Goal: Communication & Community: Answer question/provide support

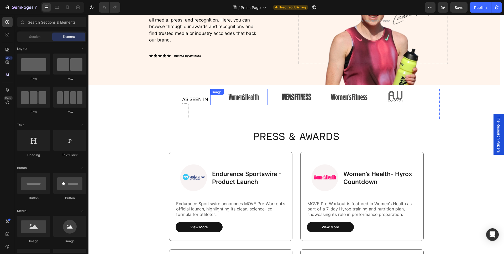
scroll to position [70, 0]
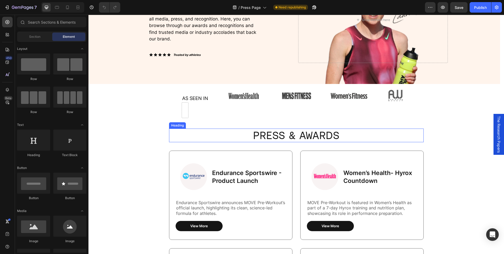
click at [282, 136] on span "press & AWARDS" at bounding box center [296, 136] width 86 height 12
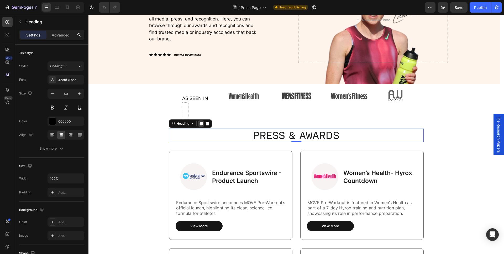
click at [199, 125] on icon at bounding box center [201, 124] width 4 height 4
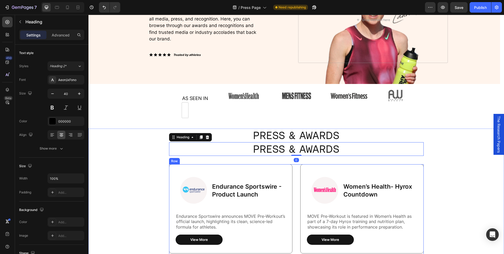
click at [296, 176] on div "Image Endurance Sportswire - Product Launch Text Block Row Endurance Sportswire…" at bounding box center [296, 213] width 255 height 98
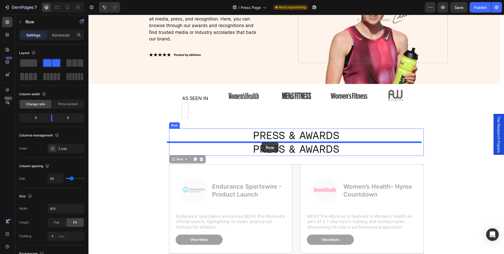
drag, startPoint x: 178, startPoint y: 161, endPoint x: 262, endPoint y: 142, distance: 86.1
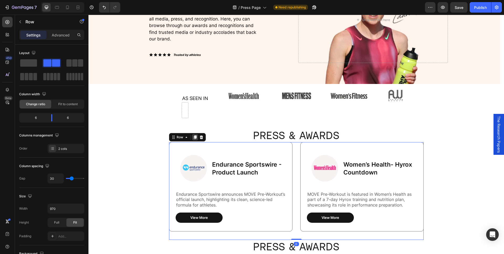
click at [194, 138] on icon at bounding box center [195, 138] width 3 height 4
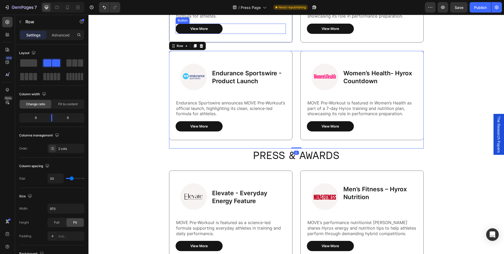
scroll to position [262, 0]
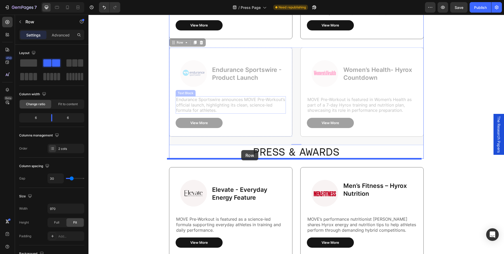
drag, startPoint x: 179, startPoint y: 43, endPoint x: 241, endPoint y: 150, distance: 123.8
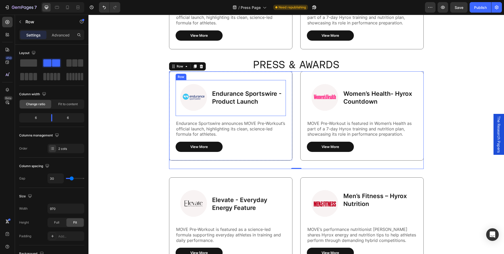
scroll to position [178, 0]
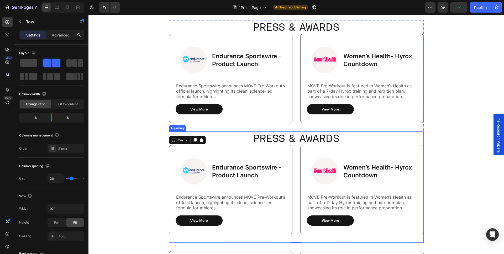
click at [294, 140] on span "press & AWARDS" at bounding box center [296, 138] width 86 height 12
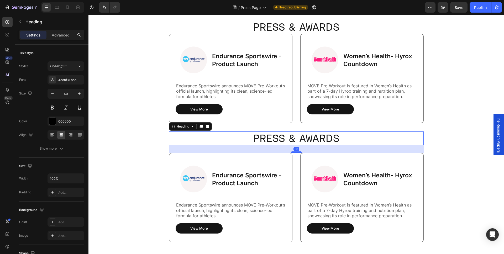
drag, startPoint x: 293, startPoint y: 145, endPoint x: 296, endPoint y: 152, distance: 8.2
click at [296, 152] on div at bounding box center [296, 153] width 11 height 2
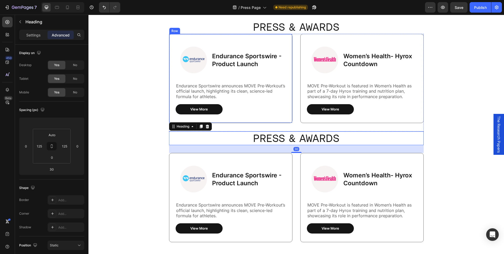
click at [284, 28] on span "press & AWARDS" at bounding box center [296, 27] width 86 height 12
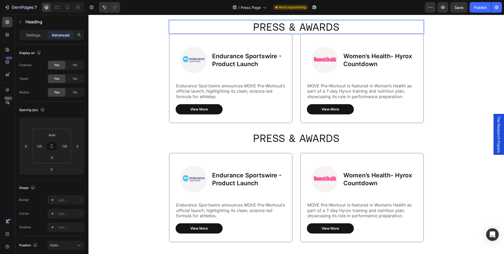
click at [295, 43] on div "Image Endurance Sportswire - Product Launch Text Block Row Endurance Sportswire…" at bounding box center [296, 83] width 255 height 98
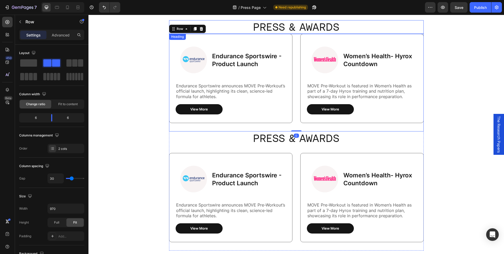
click at [296, 30] on span "press & AWARDS" at bounding box center [296, 27] width 86 height 12
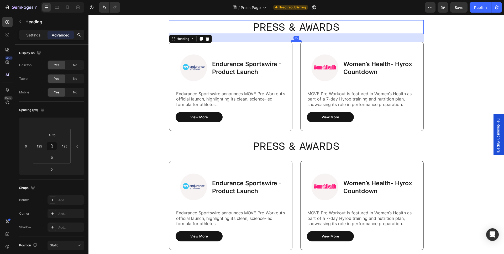
drag, startPoint x: 294, startPoint y: 33, endPoint x: 295, endPoint y: 41, distance: 8.0
click at [295, 41] on div at bounding box center [296, 41] width 11 height 2
type input "30"
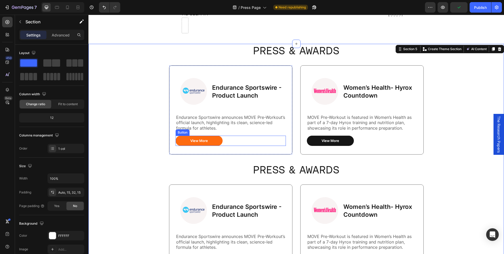
scroll to position [156, 0]
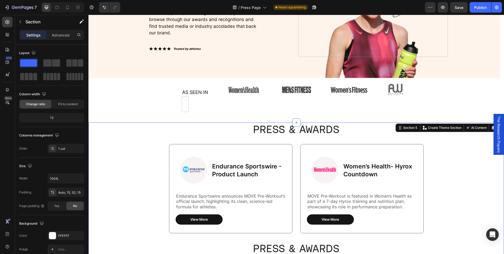
scroll to position [75, 0]
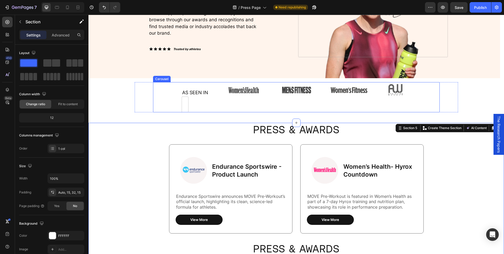
click at [238, 105] on div "Image" at bounding box center [238, 97] width 57 height 30
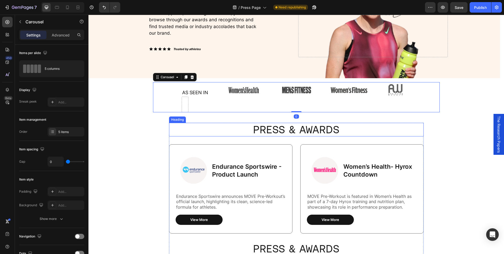
click at [291, 128] on span "press & AWARDS" at bounding box center [296, 130] width 86 height 12
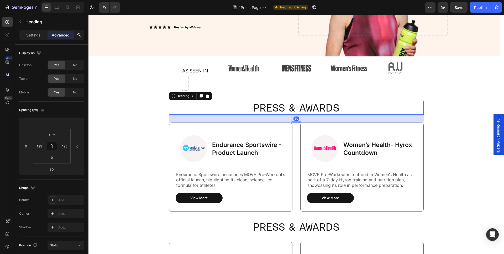
scroll to position [106, 0]
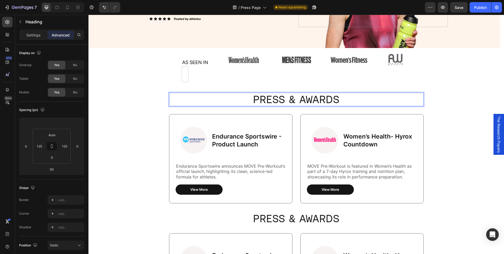
click at [281, 100] on span "press & AWARDS" at bounding box center [296, 100] width 86 height 12
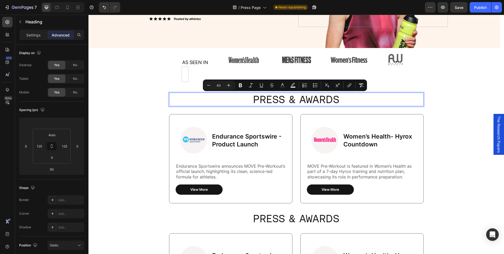
click at [296, 100] on span "press & AWARDS" at bounding box center [296, 100] width 86 height 12
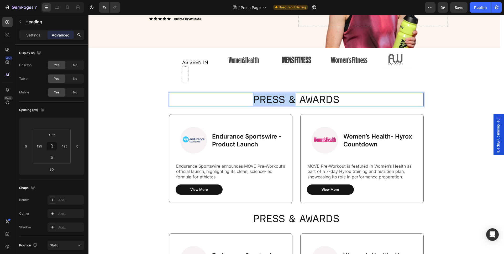
drag, startPoint x: 295, startPoint y: 100, endPoint x: 254, endPoint y: 99, distance: 41.3
click at [254, 99] on span "press & AWARDS" at bounding box center [296, 100] width 86 height 12
click at [240, 163] on div "Endurance Sportswire announces MOVE Pre-Workout’s official launch, highlighting…" at bounding box center [231, 171] width 110 height 17
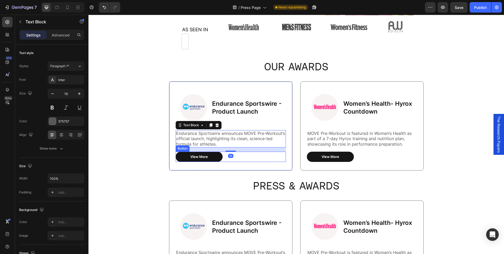
scroll to position [139, 0]
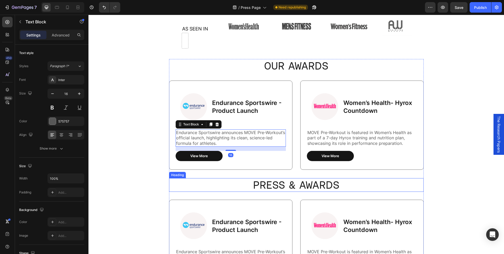
click at [295, 183] on span "press & AWARDS" at bounding box center [296, 185] width 86 height 12
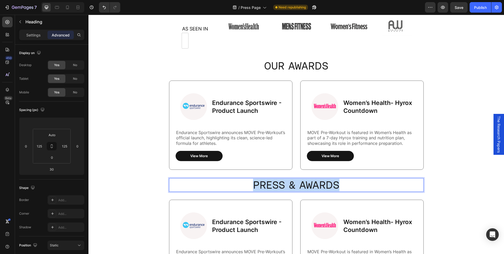
click at [295, 183] on span "press & AWARDS" at bounding box center [296, 185] width 86 height 12
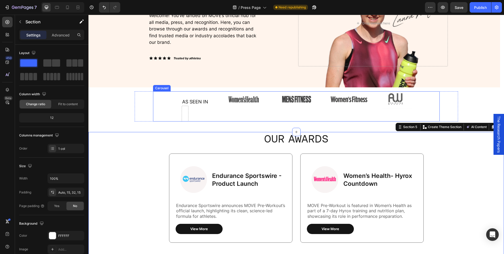
scroll to position [66, 0]
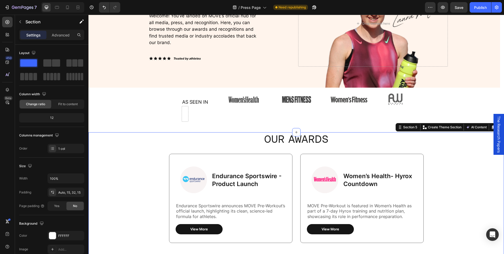
click at [183, 187] on img at bounding box center [194, 181] width 36 height 36
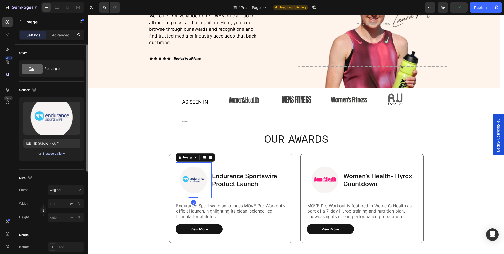
click at [57, 155] on div "Browse gallery" at bounding box center [54, 153] width 22 height 5
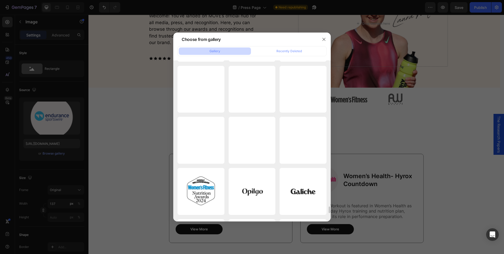
scroll to position [3655, 0]
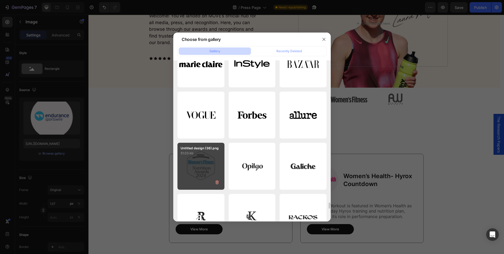
click at [202, 161] on div "Untitled design (36).png 51.03 kb" at bounding box center [201, 166] width 47 height 47
type input "https://cdn.shopify.com/s/files/1/0682/4955/1146/files/gempages_467849254937822…"
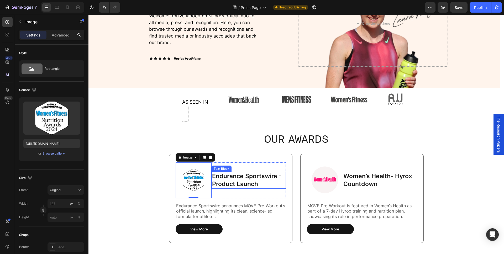
click at [242, 182] on p "Endurance Sportswire - Product Launch" at bounding box center [248, 181] width 73 height 16
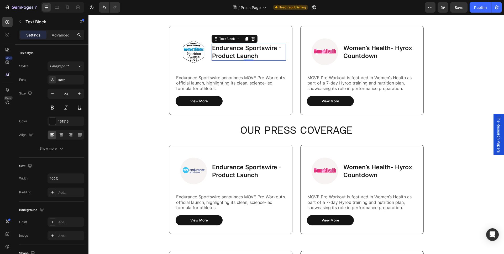
scroll to position [97, 0]
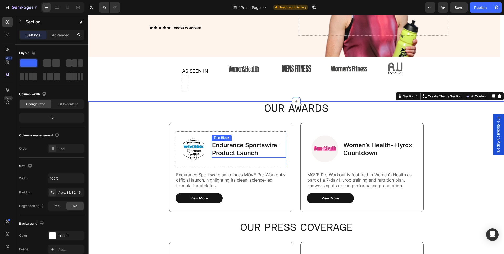
click at [222, 151] on p "Endurance Sportswire - Product Launch" at bounding box center [248, 150] width 73 height 16
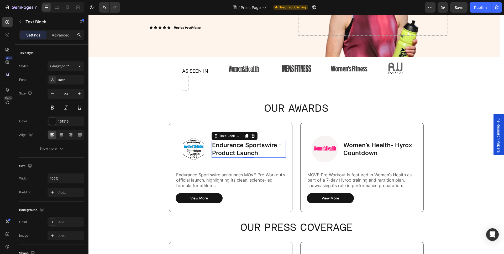
click at [222, 151] on p "Endurance Sportswire - Product Launch" at bounding box center [248, 150] width 73 height 16
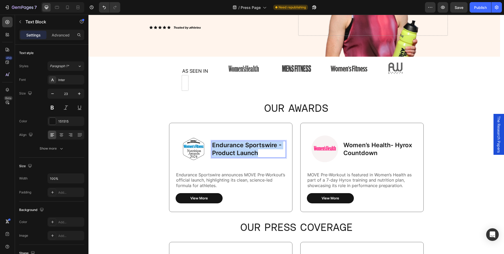
click at [222, 151] on p "Endurance Sportswire - Product Launch" at bounding box center [248, 150] width 73 height 16
click at [228, 153] on p "Women's Fitness Nutruition Award" at bounding box center [248, 150] width 73 height 16
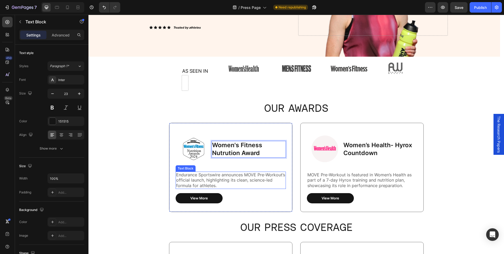
click at [235, 178] on p "Endurance Sportswire announces MOVE Pre-Workout’s official launch, highlighting…" at bounding box center [230, 180] width 109 height 16
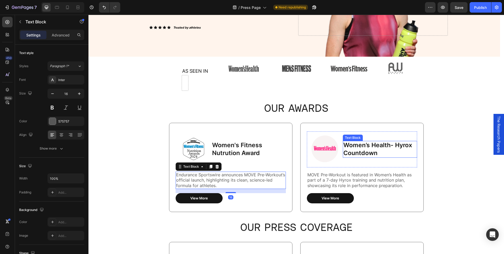
click at [359, 143] on p "Women’s Health- Hyrox Countdown" at bounding box center [380, 150] width 73 height 16
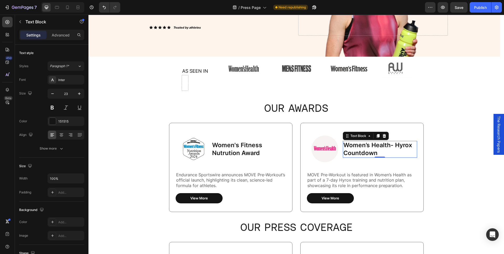
click at [356, 149] on p "Women’s Health- Hyrox Countdown" at bounding box center [380, 150] width 73 height 16
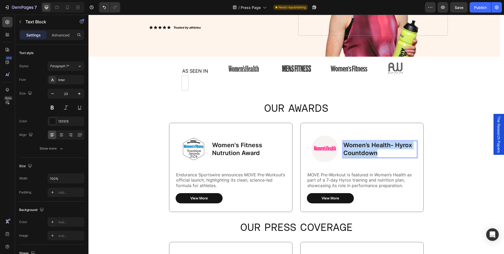
click at [356, 149] on p "Women’s Health- Hyrox Countdown" at bounding box center [380, 150] width 73 height 16
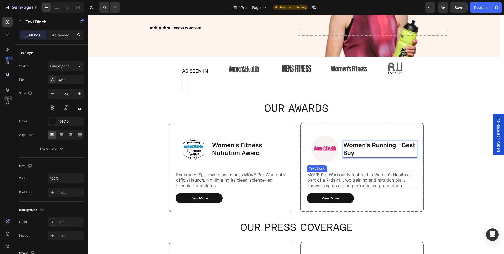
click at [335, 182] on p "MOVE Pre-Workout is featured in Women’s Health as part of a 7-day Hyrox trainin…" at bounding box center [362, 180] width 109 height 16
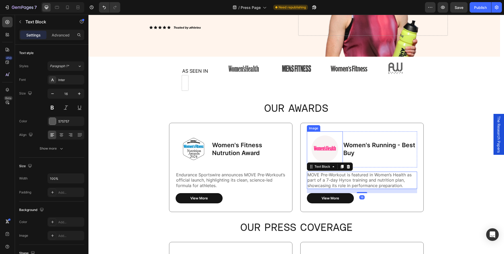
click at [324, 149] on img at bounding box center [325, 150] width 36 height 36
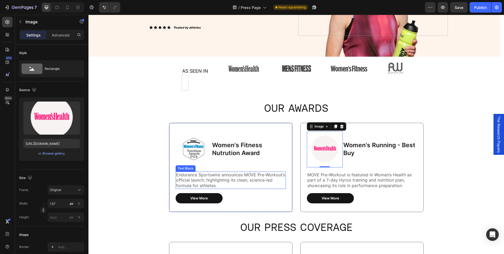
click at [246, 181] on p "Endurance Sportswire announces MOVE Pre-Workout’s official launch, highlighting…" at bounding box center [230, 180] width 109 height 16
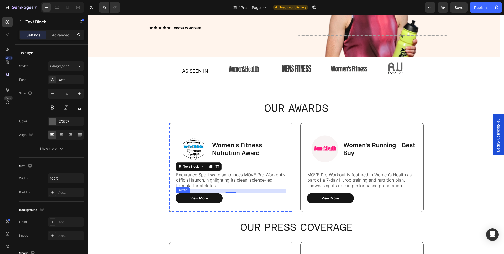
click at [242, 193] on div "16" at bounding box center [231, 191] width 110 height 4
click at [233, 200] on div "View More Button" at bounding box center [231, 198] width 110 height 10
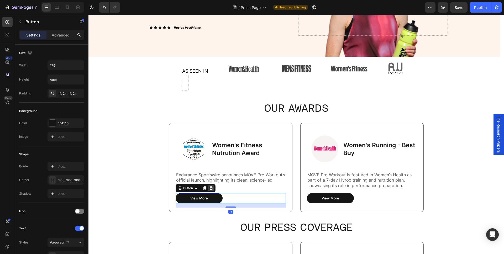
click at [209, 189] on icon at bounding box center [210, 189] width 3 height 4
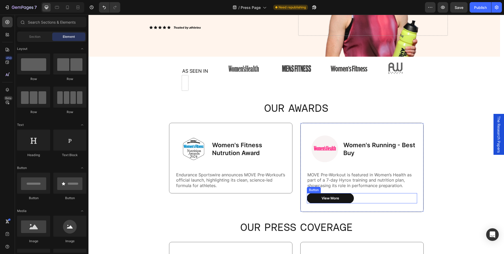
click at [376, 198] on div "View More Button" at bounding box center [362, 198] width 110 height 10
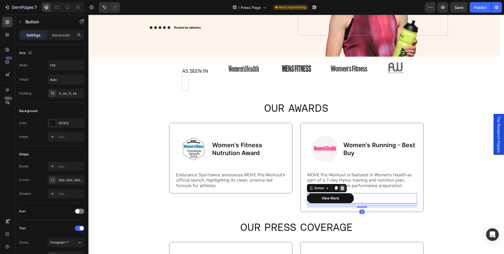
click at [341, 189] on icon at bounding box center [342, 188] width 4 height 4
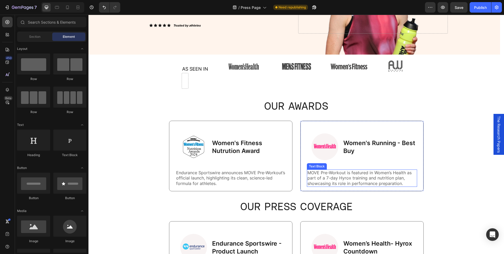
scroll to position [99, 0]
click at [105, 7] on icon "Undo/Redo" at bounding box center [104, 7] width 5 height 5
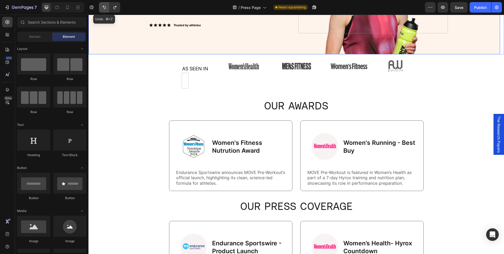
click at [104, 7] on icon "Undo/Redo" at bounding box center [104, 7] width 3 height 3
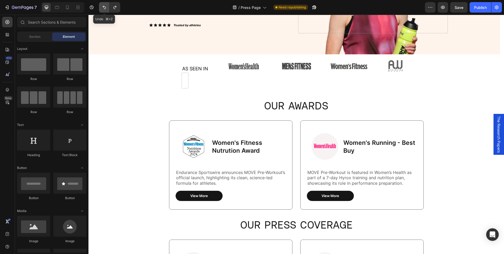
click at [104, 7] on icon "Undo/Redo" at bounding box center [104, 7] width 3 height 3
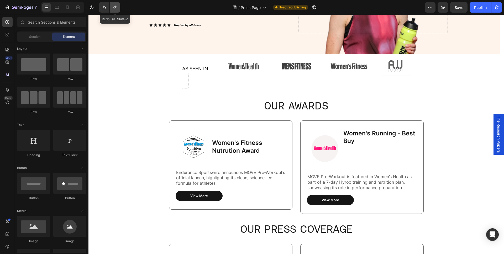
click at [117, 8] on icon "Undo/Redo" at bounding box center [114, 7] width 5 height 5
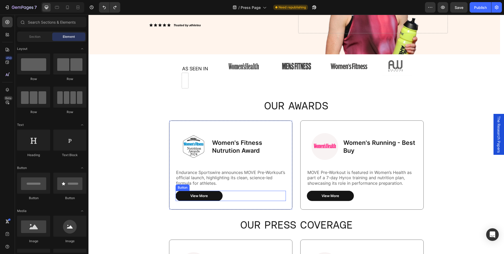
click at [232, 195] on div "View More Button" at bounding box center [231, 196] width 110 height 10
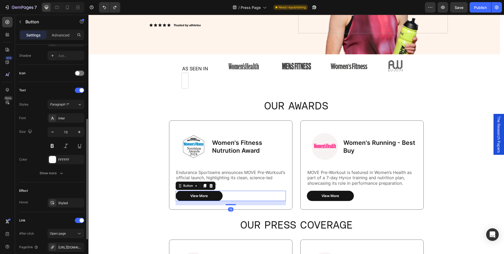
scroll to position [193, 0]
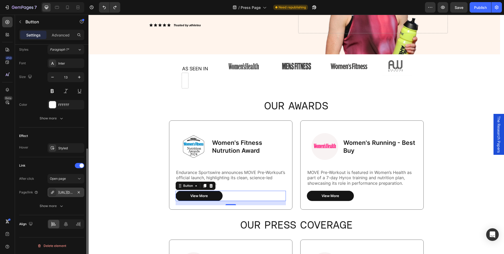
click at [64, 191] on div "https://www.endurancesportswire.com/move-pre-workout-redefining-performance-wit…" at bounding box center [65, 192] width 15 height 5
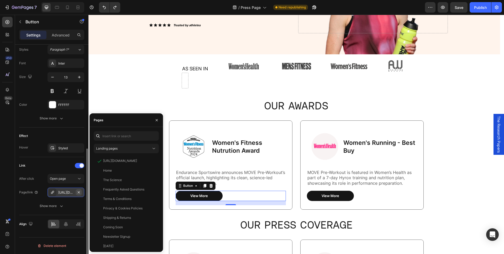
click at [80, 193] on icon "button" at bounding box center [79, 192] width 4 height 4
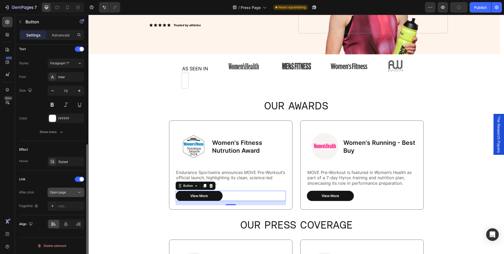
click at [58, 193] on span "Open page" at bounding box center [58, 192] width 16 height 4
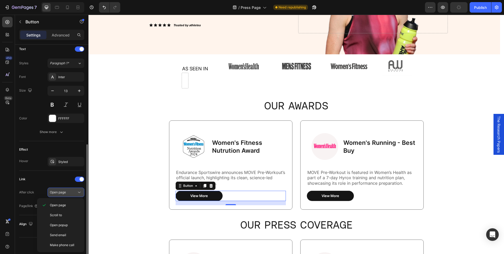
click at [58, 193] on span "Open page" at bounding box center [58, 192] width 16 height 4
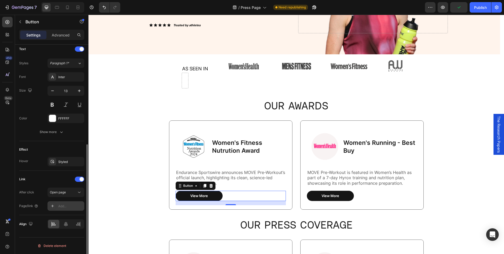
click at [63, 207] on div "Add..." at bounding box center [70, 206] width 25 height 5
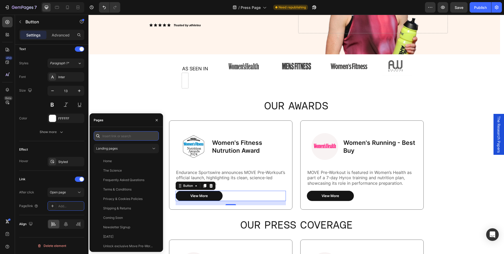
paste input "https://womensfitness.co.uk/nutrition/womens-fitness-nutrition-awards-2024/"
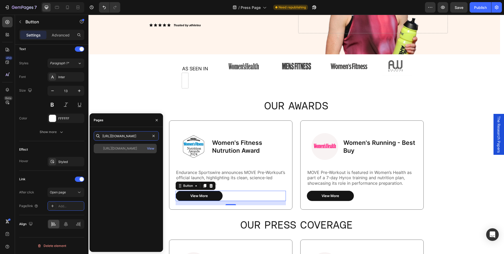
type input "https://womensfitness.co.uk/nutrition/womens-fitness-nutrition-awards-2024/"
click at [121, 150] on div "https://womensfitness.co.uk/nutrition/womens-fitness-nutrition-awards-2024/" at bounding box center [120, 148] width 34 height 5
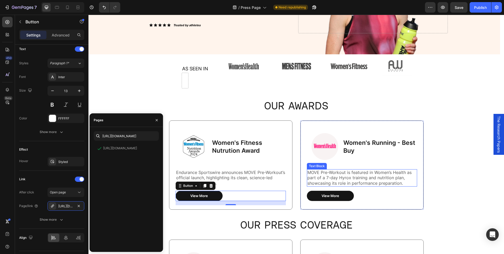
click at [353, 177] on p "MOVE Pre-Workout is featured in Women’s Health as part of a 7-day Hyrox trainin…" at bounding box center [362, 178] width 109 height 16
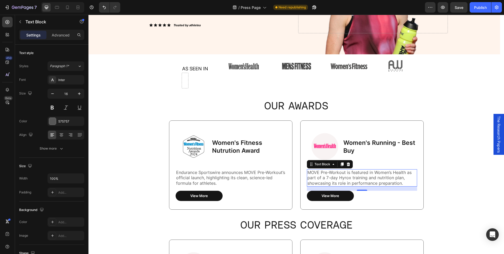
click at [318, 137] on img at bounding box center [325, 147] width 36 height 36
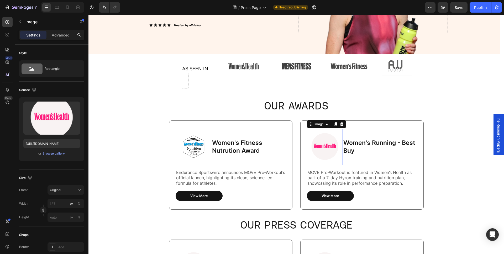
click at [320, 147] on img at bounding box center [325, 147] width 36 height 36
click at [56, 154] on div "Browse gallery" at bounding box center [54, 153] width 22 height 5
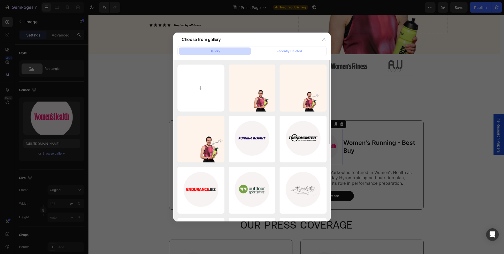
click at [205, 81] on input "file" at bounding box center [201, 88] width 47 height 47
type input "C:\fakepath\Press coverage (11).png"
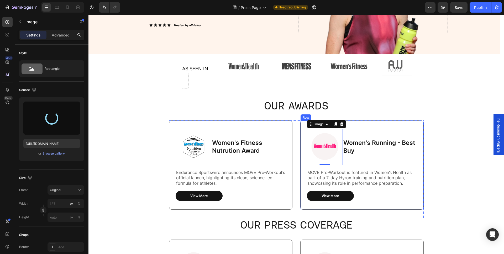
type input "https://cdn.shopify.com/s/files/1/0682/4955/1146/files/gempages_467849254937822…"
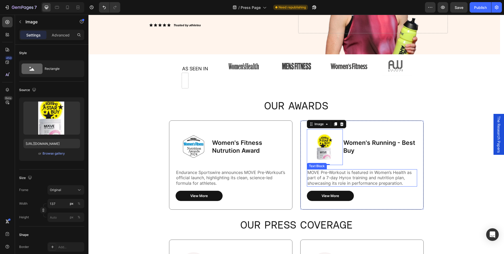
click at [361, 183] on p "MOVE Pre-Workout is featured in Women’s Health as part of a 7-day Hyrox trainin…" at bounding box center [362, 178] width 109 height 16
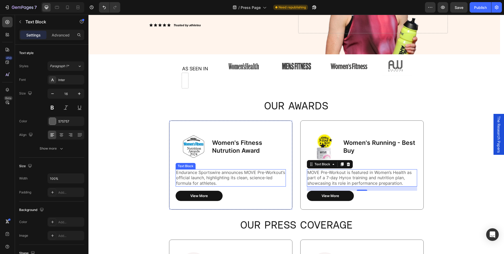
click at [216, 179] on p "Endurance Sportswire announces MOVE Pre-Workout’s official launch, highlighting…" at bounding box center [230, 178] width 109 height 16
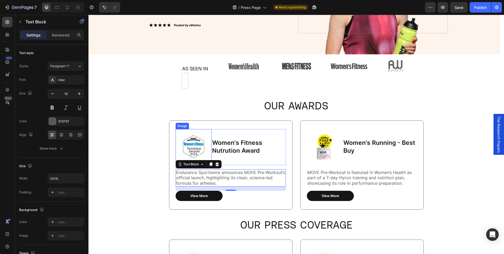
click at [226, 146] on p "Women's Fitness Nutrution Award" at bounding box center [248, 147] width 73 height 16
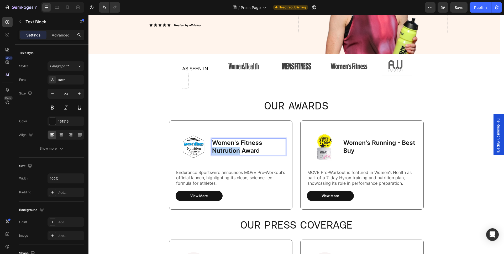
click at [228, 147] on p "Women's Fitness Nutrution Award" at bounding box center [248, 147] width 73 height 16
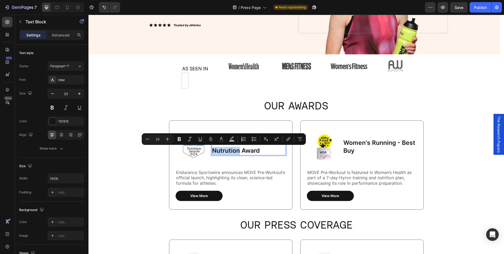
click at [225, 151] on p "Women's Fitness Nutrution Award" at bounding box center [248, 147] width 73 height 16
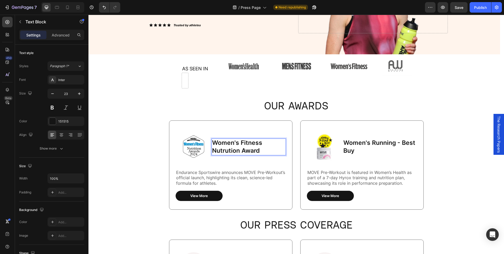
click at [233, 148] on p "Women's Fitness Nutrution Award" at bounding box center [248, 147] width 73 height 16
click at [89, 15] on lt-span "Nutr i tion" at bounding box center [89, 15] width 0 height 0
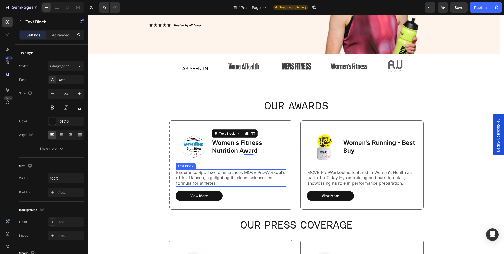
click at [198, 176] on p "Endurance Sportswire announces MOVE Pre-Workout’s official launch, highlighting…" at bounding box center [230, 178] width 109 height 16
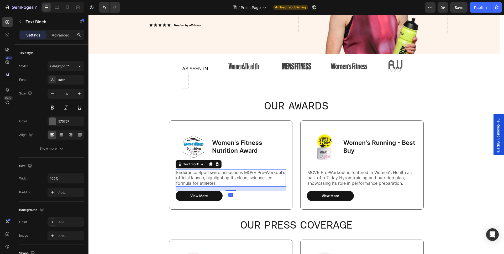
click at [198, 176] on p "Endurance Sportswire announces MOVE Pre-Workout’s official launch, highlighting…" at bounding box center [230, 178] width 109 height 16
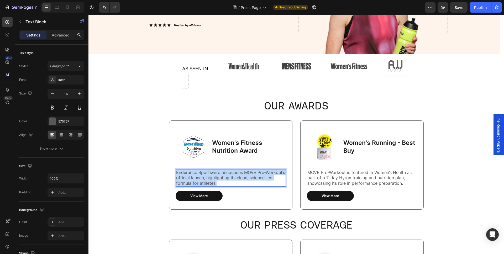
click at [198, 176] on p "Endurance Sportswire announces MOVE Pre-Workout’s official launch, highlighting…" at bounding box center [230, 178] width 109 height 16
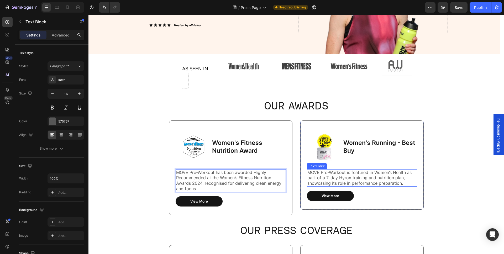
click at [329, 179] on p "MOVE Pre-Workout is featured in Women’s Health as part of a 7-day Hyrox trainin…" at bounding box center [362, 178] width 109 height 16
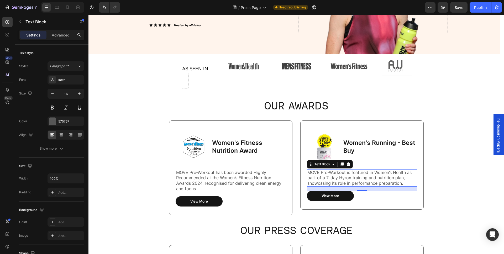
click at [329, 178] on p "MOVE Pre-Workout is featured in Women’s Health as part of a 7-day Hyrox trainin…" at bounding box center [362, 178] width 109 height 16
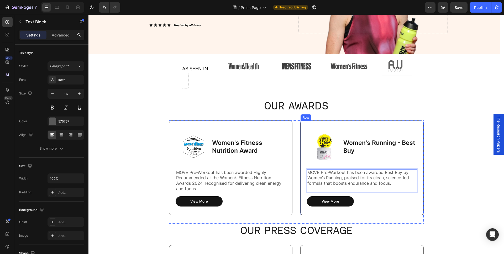
click at [385, 205] on div "View More Button" at bounding box center [362, 202] width 110 height 10
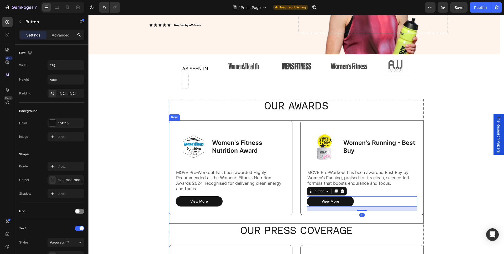
click at [280, 218] on div "Image Women's Fitness Nutrition Award Text Block Row MOVE Pre-Workout has been …" at bounding box center [230, 172] width 123 height 103
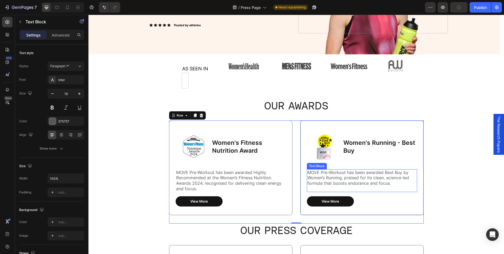
click at [339, 180] on p "MOVE Pre-Workout has been awarded Best Buy by Women’s Running, praised for its …" at bounding box center [362, 181] width 109 height 22
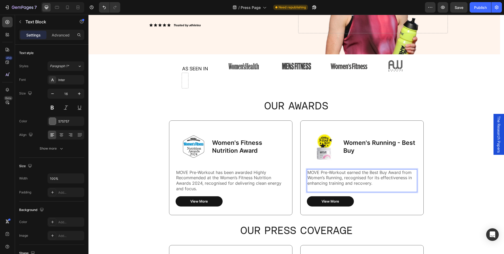
click at [340, 189] on p "MOVE Pre-Workout earned the Best Buy Award from Women’s Running, recognised for…" at bounding box center [362, 181] width 109 height 22
click at [401, 206] on div "View More Button" at bounding box center [362, 202] width 110 height 10
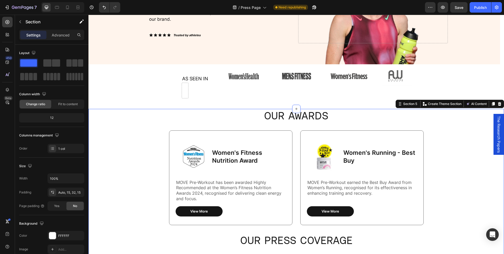
scroll to position [80, 0]
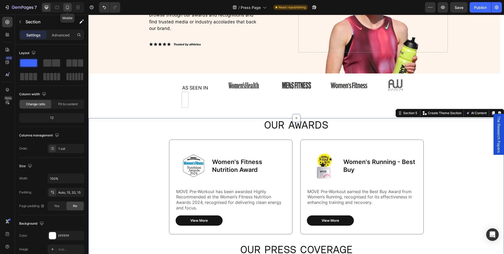
click at [68, 9] on icon at bounding box center [67, 7] width 5 height 5
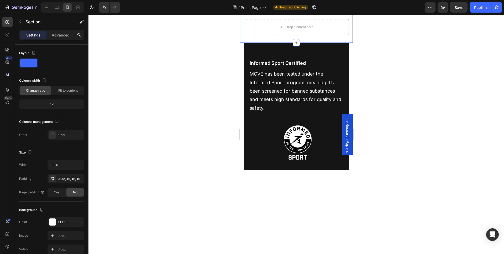
scroll to position [1826, 0]
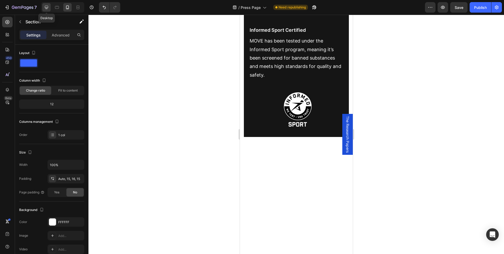
click at [44, 6] on div at bounding box center [46, 7] width 8 height 8
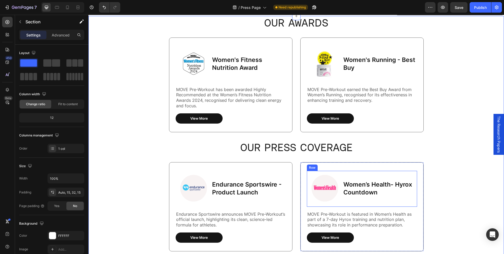
scroll to position [135, 0]
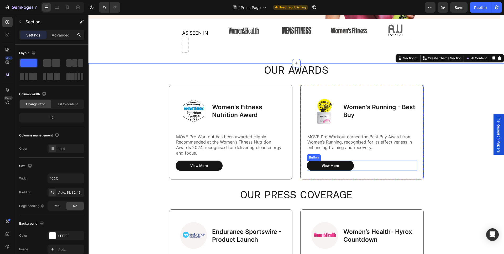
click at [366, 166] on div "View More Button" at bounding box center [362, 166] width 110 height 10
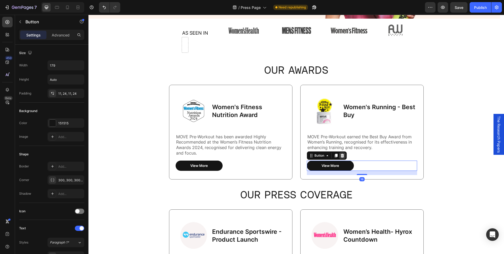
click at [341, 157] on icon at bounding box center [342, 156] width 3 height 4
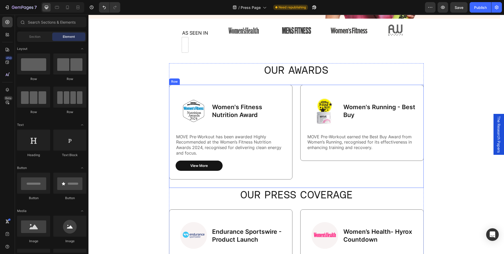
click at [341, 169] on div "Image Women's Running - Best Buy Text Block Row MOVE Pre-Workout earned the Bes…" at bounding box center [362, 136] width 123 height 103
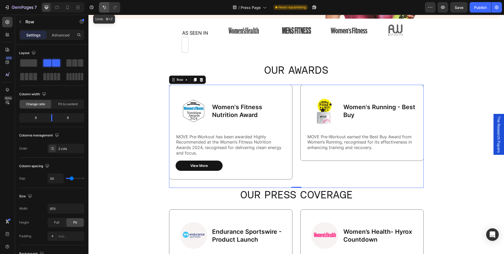
click at [106, 10] on button "Undo/Redo" at bounding box center [104, 7] width 11 height 11
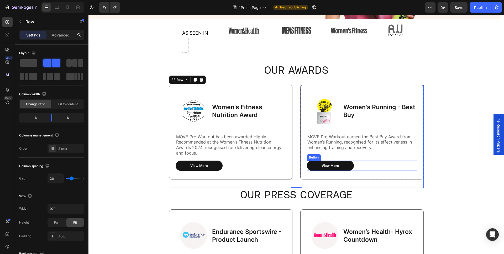
click at [361, 164] on div "View More Button" at bounding box center [362, 166] width 110 height 10
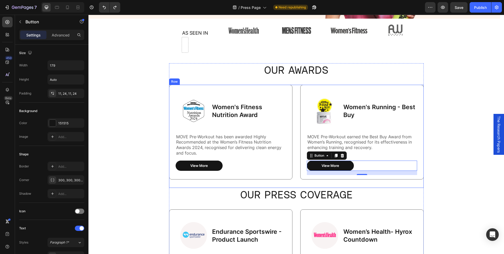
click at [280, 184] on div "Image Women's Fitness Nutrition Award Text Block Row MOVE Pre-Workout has been …" at bounding box center [230, 136] width 123 height 103
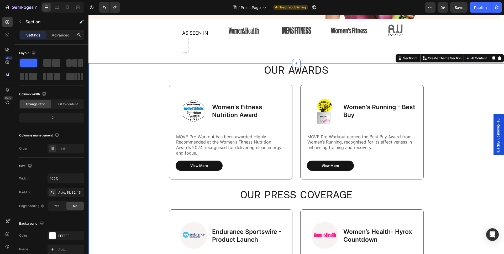
click at [357, 166] on div "View More Button" at bounding box center [362, 166] width 110 height 10
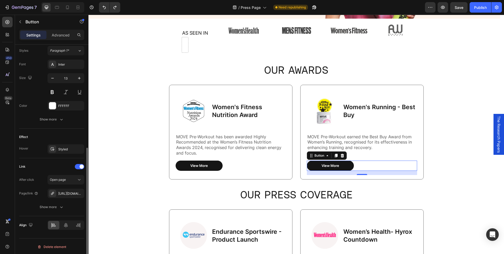
scroll to position [193, 0]
click at [74, 179] on div "Open page" at bounding box center [63, 179] width 27 height 5
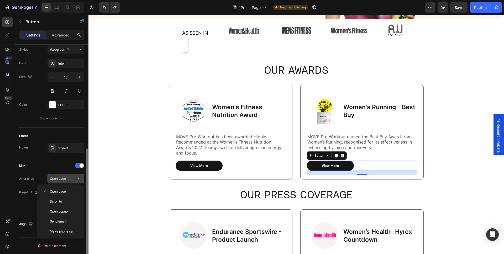
click at [76, 181] on div "Open page" at bounding box center [63, 179] width 27 height 5
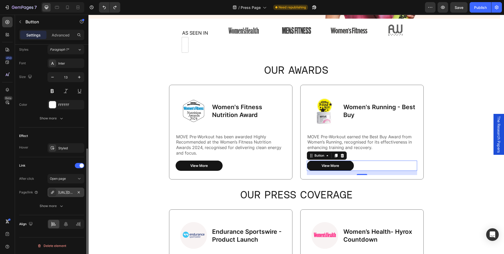
click at [64, 193] on div "https://www.womenshealthmag.com/uk/fitness/a64548703/hyrox-7-day-countdown-plan/" at bounding box center [65, 192] width 15 height 5
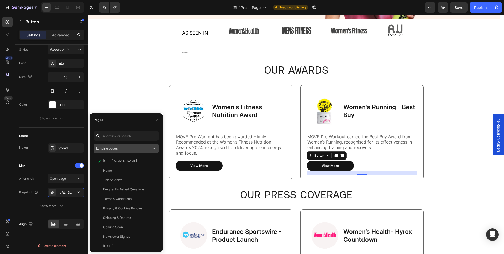
click at [146, 147] on div "Landing pages" at bounding box center [123, 148] width 55 height 5
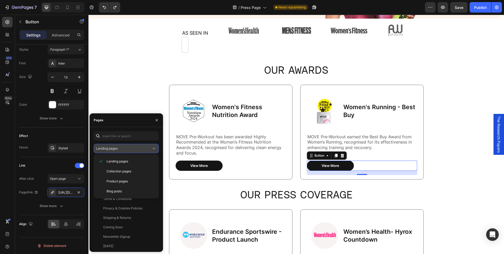
click at [146, 147] on div "Landing pages" at bounding box center [123, 148] width 55 height 5
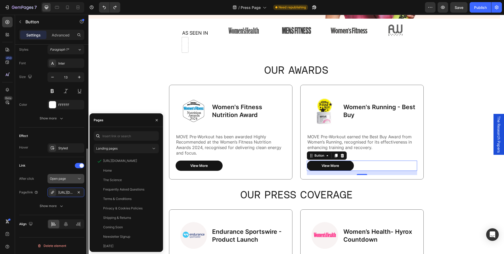
click at [69, 179] on div "Open page" at bounding box center [63, 179] width 27 height 5
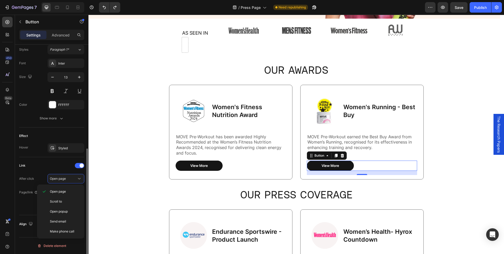
click at [61, 169] on div "Link" at bounding box center [51, 166] width 65 height 8
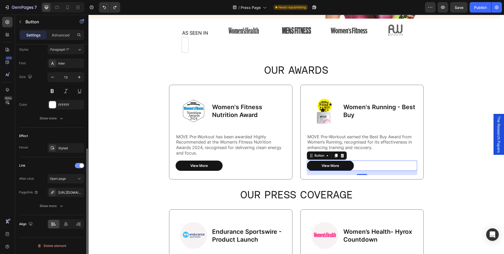
click at [80, 166] on span at bounding box center [82, 166] width 4 height 4
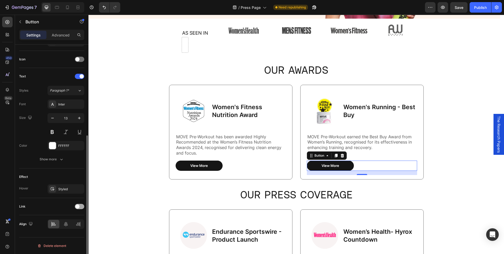
scroll to position [152, 0]
click at [82, 207] on div at bounding box center [79, 206] width 9 height 5
click at [68, 219] on div "Open page" at bounding box center [63, 220] width 27 height 5
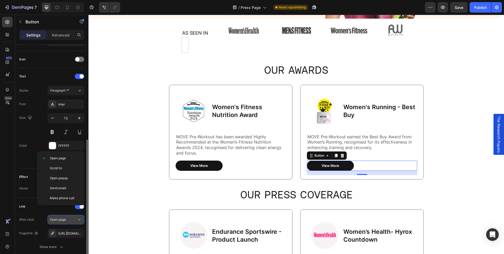
scroll to position [183, 0]
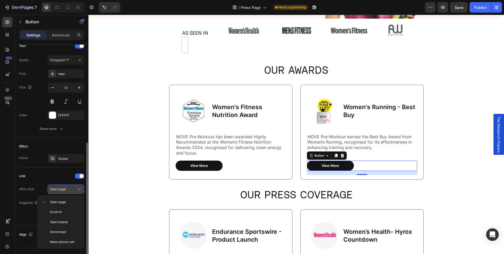
click at [71, 190] on div "Open page" at bounding box center [63, 189] width 27 height 5
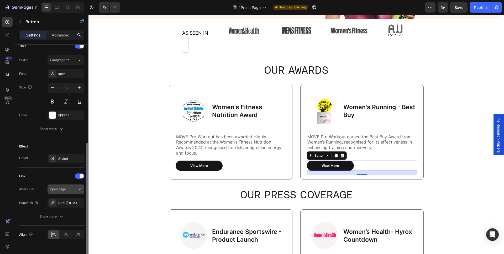
scroll to position [193, 0]
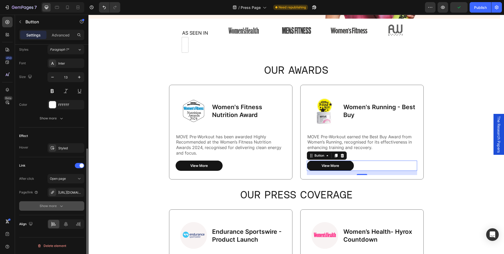
click at [53, 206] on div "Show more" at bounding box center [52, 206] width 24 height 5
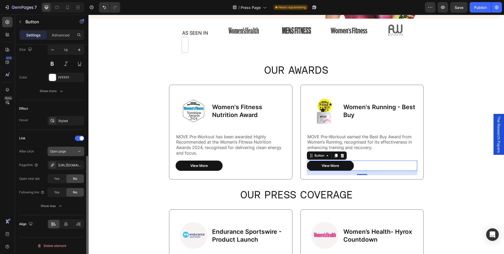
click at [71, 153] on div "Open page" at bounding box center [63, 151] width 27 height 5
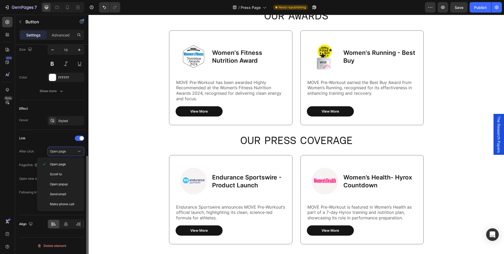
scroll to position [193, 0]
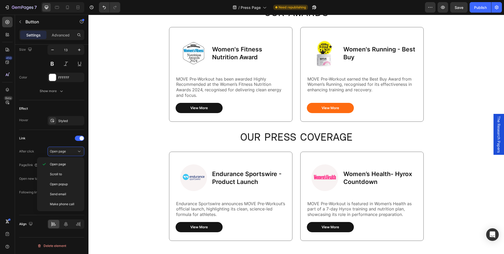
click at [343, 109] on link "View More" at bounding box center [330, 108] width 47 height 10
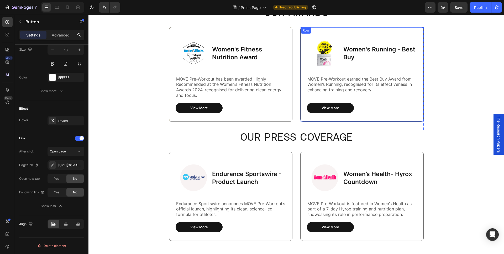
click at [364, 74] on div "Image Women's Running - Best Buy Text Block Row MOVE Pre-Workout earned the Bes…" at bounding box center [362, 77] width 110 height 82
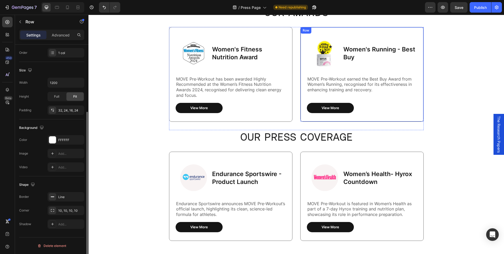
scroll to position [0, 0]
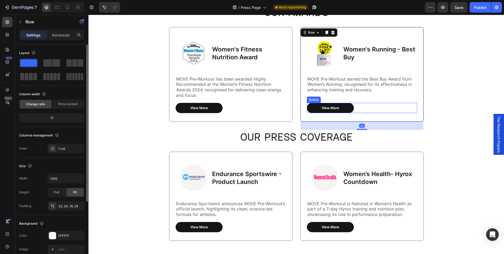
click at [354, 110] on div "View More Button" at bounding box center [362, 108] width 110 height 10
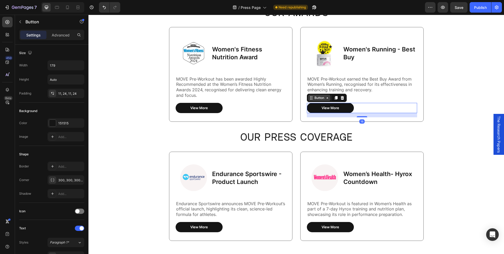
click at [318, 98] on div "Button" at bounding box center [320, 98] width 12 height 5
click at [55, 38] on div "Advanced" at bounding box center [61, 35] width 26 height 8
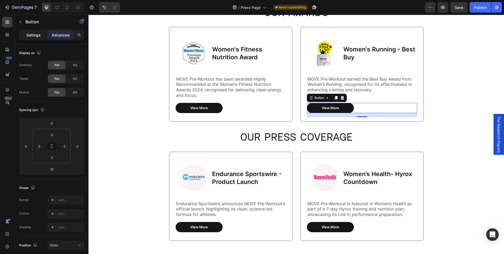
click at [34, 38] on div "Settings" at bounding box center [33, 35] width 26 height 8
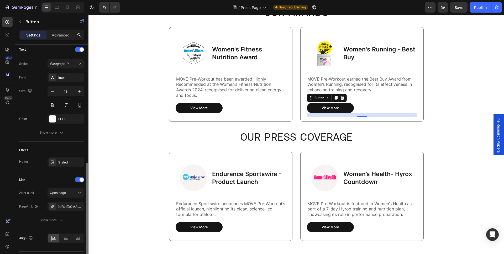
scroll to position [193, 0]
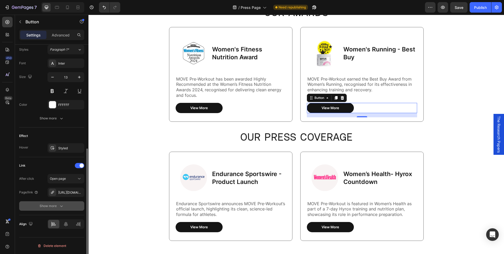
click at [48, 208] on div "Show more" at bounding box center [52, 206] width 24 height 5
click at [63, 193] on div "https://www.womenshealthmag.com/uk/fitness/a64548703/hyrox-7-day-countdown-plan/" at bounding box center [65, 192] width 15 height 5
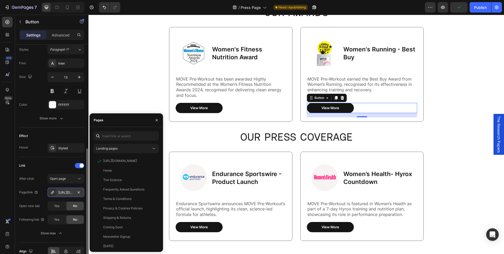
click at [63, 193] on div "https://www.womenshealthmag.com/uk/fitness/a64548703/hyrox-7-day-countdown-plan/" at bounding box center [65, 192] width 15 height 5
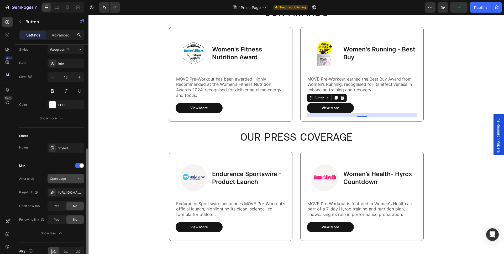
click at [63, 181] on span "Open page" at bounding box center [58, 179] width 16 height 5
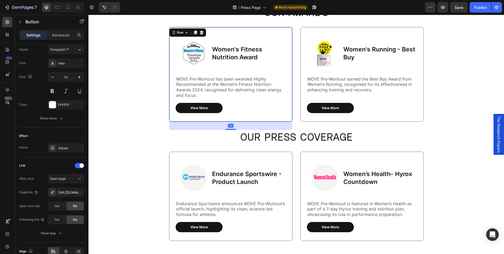
click at [286, 99] on div "Image Women's Fitness Nutrition Award Text Block Row MOVE Pre-Workout has been …" at bounding box center [230, 74] width 123 height 95
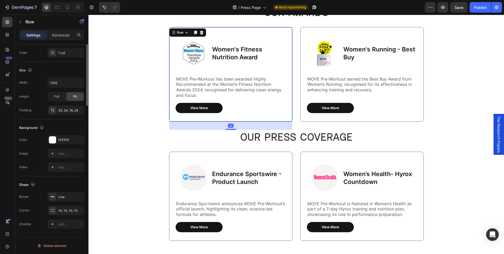
scroll to position [0, 0]
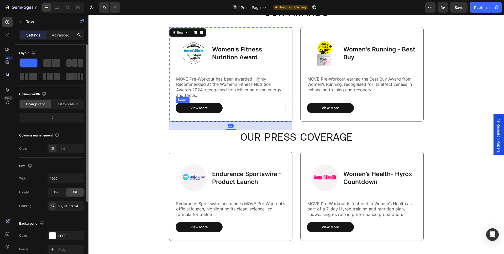
click at [258, 110] on div "View More Button" at bounding box center [231, 108] width 110 height 10
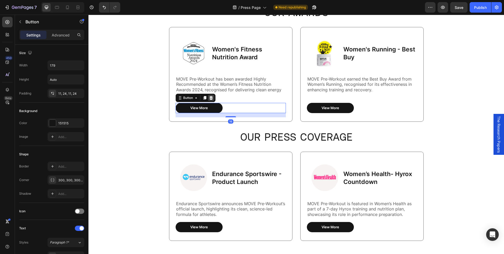
click at [209, 97] on icon at bounding box center [211, 98] width 4 height 4
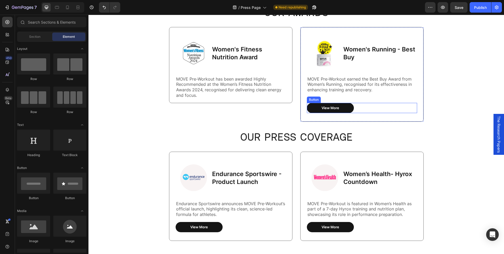
click at [370, 104] on div "View More Button" at bounding box center [362, 108] width 110 height 10
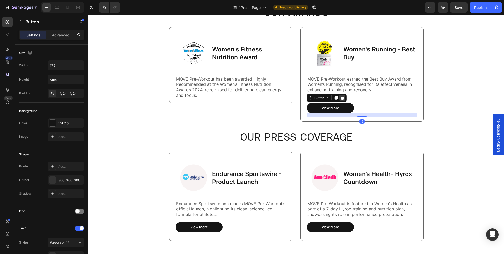
click at [343, 97] on icon at bounding box center [342, 98] width 4 height 4
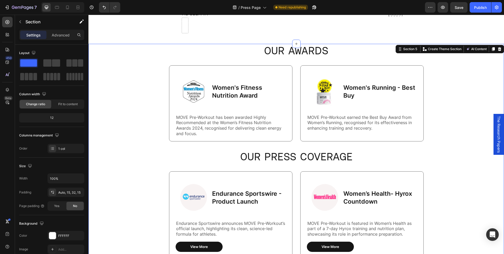
scroll to position [151, 0]
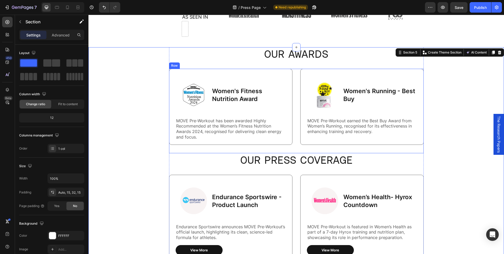
click at [296, 145] on div "Image Women's Fitness Nutrition Award Text Block Row MOVE Pre-Workout has been …" at bounding box center [296, 111] width 255 height 85
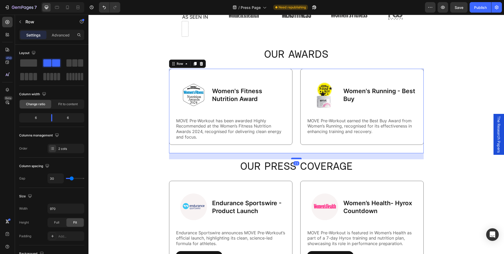
drag, startPoint x: 294, startPoint y: 153, endPoint x: 295, endPoint y: 159, distance: 6.1
click at [295, 159] on div at bounding box center [296, 159] width 11 height 2
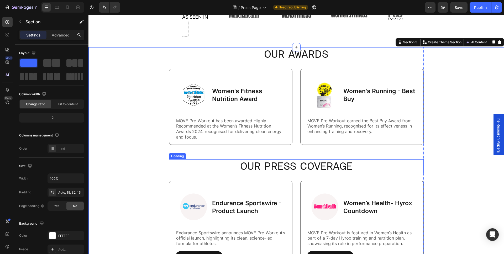
click at [306, 167] on span "Our Press coverage" at bounding box center [296, 166] width 112 height 12
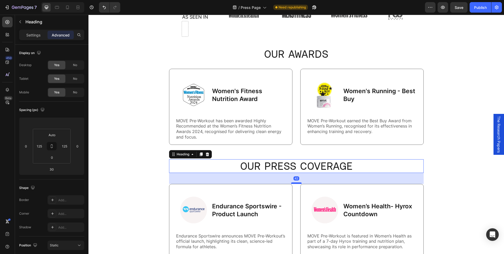
drag, startPoint x: 293, startPoint y: 180, endPoint x: 293, endPoint y: 184, distance: 3.2
click at [293, 184] on div at bounding box center [296, 184] width 11 height 2
type input "42"
click at [295, 56] on span "Our AWARDS" at bounding box center [296, 54] width 64 height 12
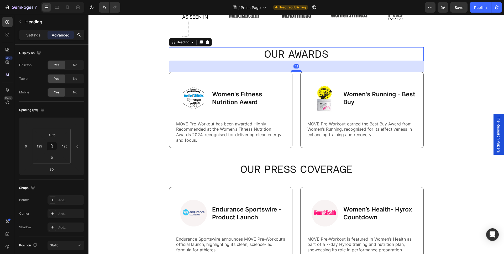
drag, startPoint x: 294, startPoint y: 68, endPoint x: 294, endPoint y: 71, distance: 3.2
click at [294, 71] on div at bounding box center [296, 71] width 11 height 2
type input "42"
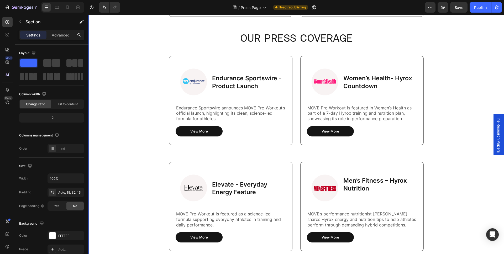
scroll to position [283, 0]
click at [484, 8] on div "Publish" at bounding box center [480, 8] width 13 height 6
click at [310, 8] on icon "button" at bounding box center [308, 7] width 5 height 5
click at [20, 6] on icon "button" at bounding box center [23, 8] width 22 height 4
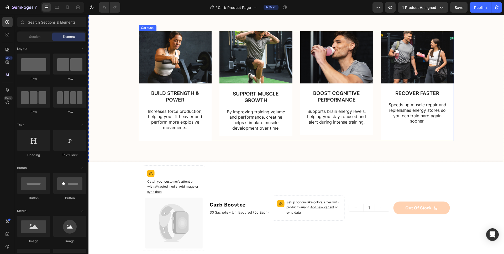
scroll to position [385, 0]
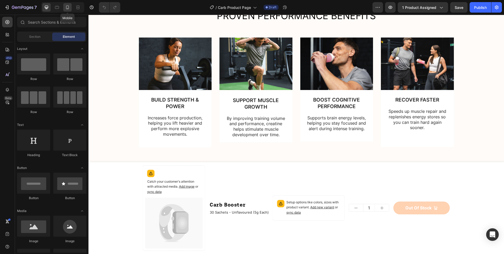
click at [64, 8] on div at bounding box center [67, 7] width 8 height 8
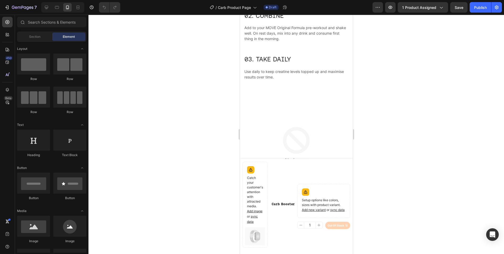
scroll to position [863, 0]
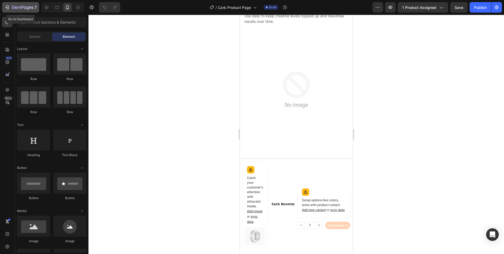
click at [27, 9] on icon "button" at bounding box center [28, 7] width 2 height 3
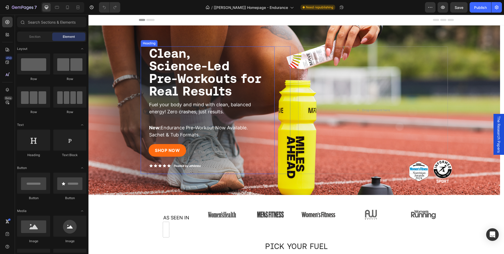
select select "552214199162438846"
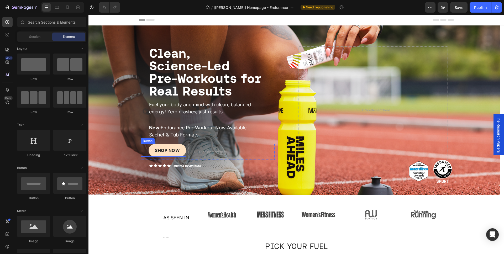
click at [183, 152] on link "SHOP NOW" at bounding box center [168, 150] width 38 height 13
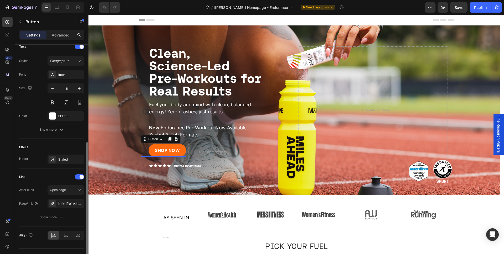
scroll to position [193, 0]
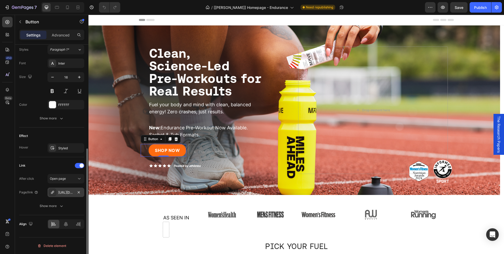
click at [63, 192] on div "https://movepreworkout.com/all-products?_ab=0&key=1752581884757" at bounding box center [65, 192] width 15 height 5
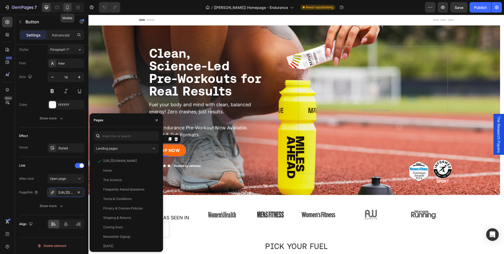
click at [69, 6] on icon at bounding box center [67, 8] width 3 height 4
type input "14"
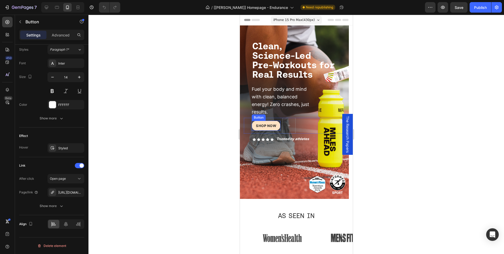
click at [272, 128] on link "SHOP NOW" at bounding box center [266, 126] width 29 height 10
click at [63, 194] on div "All Products" at bounding box center [65, 192] width 15 height 5
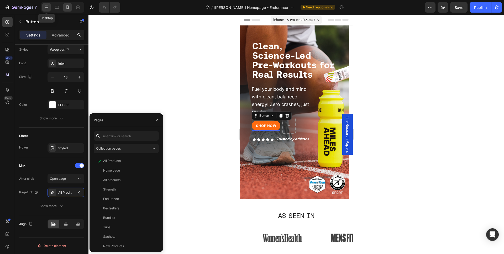
click at [48, 7] on icon at bounding box center [46, 7] width 3 height 3
type input "16"
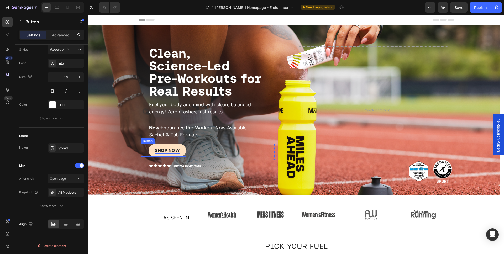
click at [155, 152] on span "SHOP NOW" at bounding box center [167, 150] width 25 height 5
select select "552214199162438846"
click at [150, 154] on link "SHOP NOW" at bounding box center [168, 150] width 38 height 13
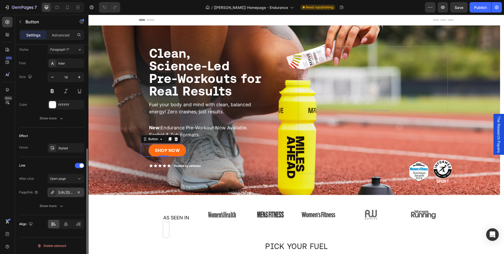
click at [63, 194] on div "https://movepreworkout.com/all-products?_ab=0&key=1752581884757" at bounding box center [65, 192] width 15 height 5
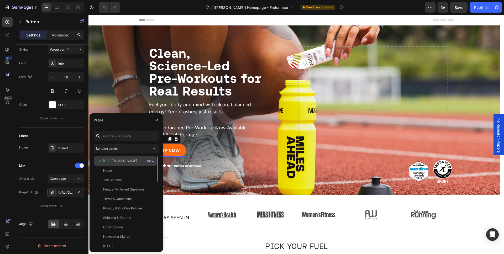
click at [148, 161] on div "View" at bounding box center [150, 161] width 7 height 5
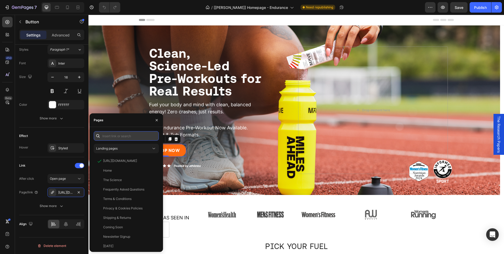
click at [113, 139] on input "text" at bounding box center [126, 135] width 65 height 9
paste input "https://movepreworkout.com/collections/all-products"
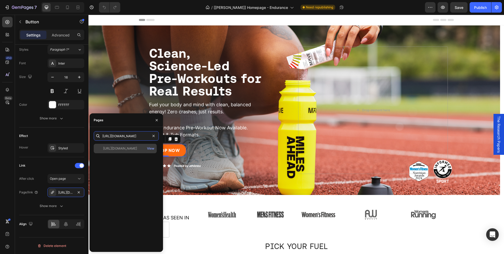
type input "https://movepreworkout.com/collections/all-products"
click at [116, 148] on div "https://movepreworkout.com/collections/all-products" at bounding box center [120, 148] width 34 height 5
click at [70, 3] on div at bounding box center [67, 7] width 8 height 8
type input "14"
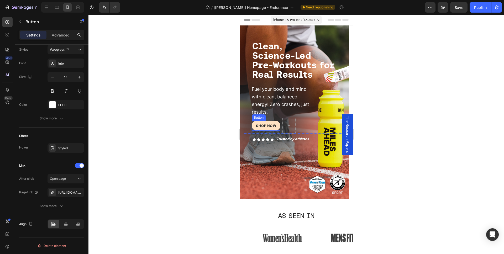
click at [268, 130] on link "SHOP NOW" at bounding box center [266, 126] width 29 height 10
click at [79, 193] on icon "button" at bounding box center [79, 192] width 4 height 4
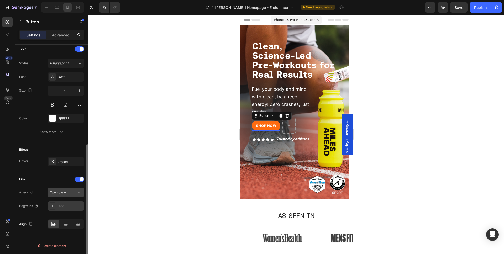
scroll to position [179, 0]
click at [61, 204] on div "Add..." at bounding box center [70, 206] width 25 height 5
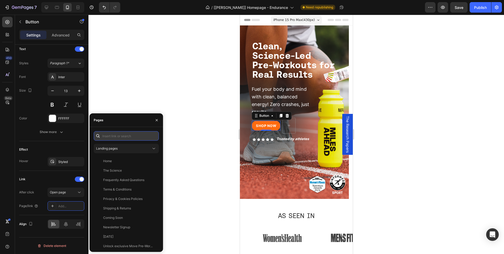
click at [118, 139] on input "text" at bounding box center [126, 135] width 65 height 9
paste input "https://movepreworkout.com/collections/all-products"
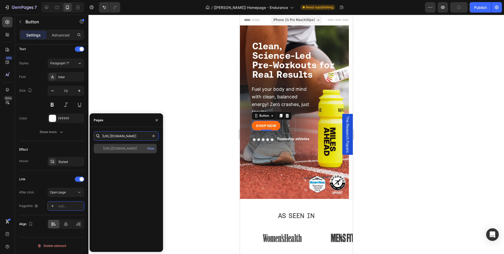
type input "https://movepreworkout.com/collections/all-products"
click at [116, 150] on div "https://movepreworkout.com/collections/all-products" at bounding box center [120, 148] width 34 height 5
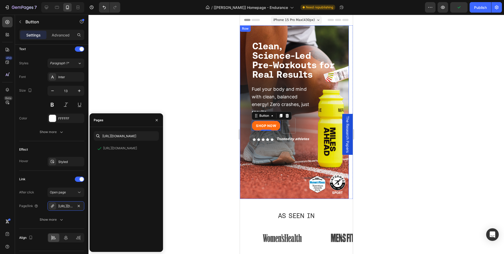
click at [255, 174] on div "Icon Icon Icon Icon Icon Icon List Trusted by athletes Text Block Row Row Clean…" at bounding box center [294, 106] width 109 height 149
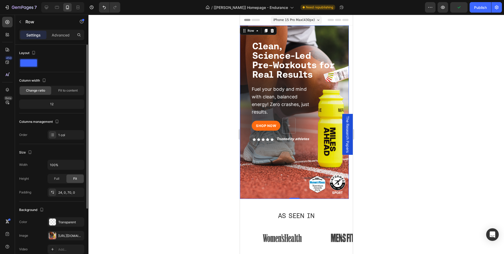
select select "552214199162438846"
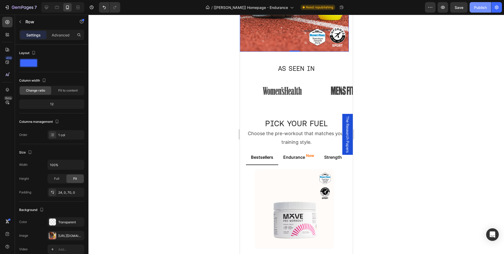
click at [485, 7] on div "Publish" at bounding box center [480, 8] width 13 height 6
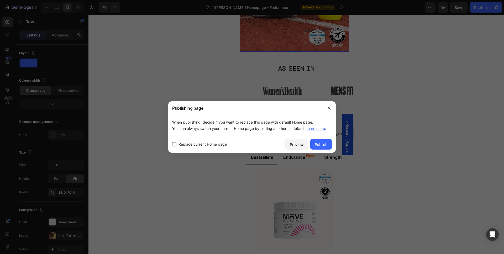
click at [179, 144] on span "Replace current Home page" at bounding box center [203, 144] width 48 height 6
checkbox input "true"
click at [318, 143] on div "Publish" at bounding box center [321, 145] width 13 height 6
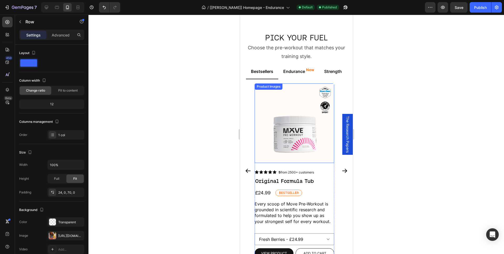
scroll to position [0, 0]
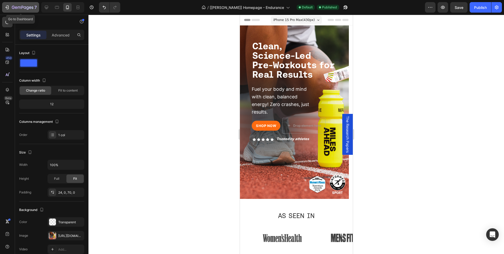
click at [28, 3] on button "7" at bounding box center [20, 7] width 37 height 11
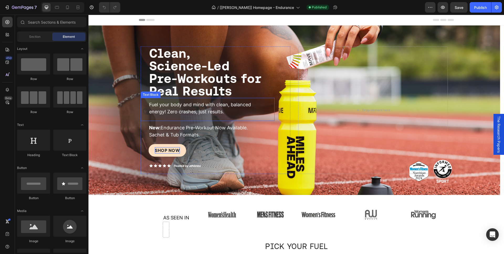
select select "552214199162438846"
click at [162, 155] on link "SHOP NOW" at bounding box center [168, 150] width 38 height 13
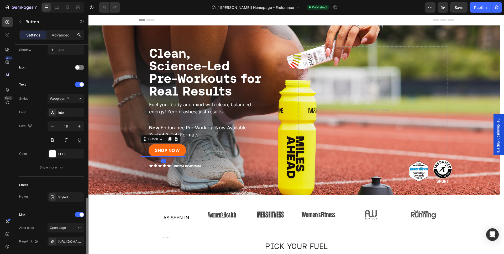
scroll to position [193, 0]
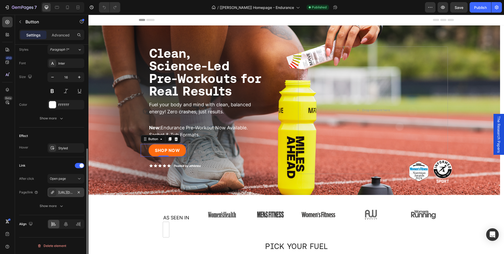
click at [65, 192] on div "https://movepreworkout.com/all-products?_ab=0&key=1752581884757" at bounding box center [65, 192] width 15 height 5
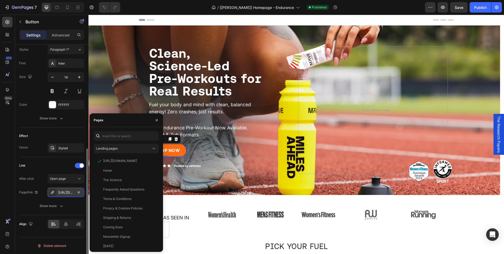
scroll to position [0, 0]
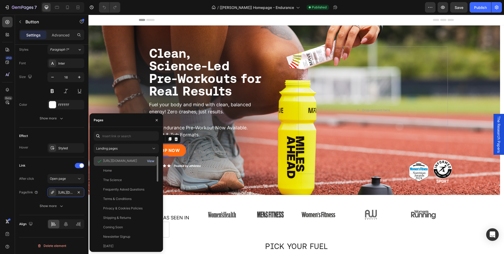
click at [153, 162] on div "View" at bounding box center [150, 161] width 7 height 5
click at [68, 4] on div at bounding box center [67, 7] width 8 height 8
type input "14"
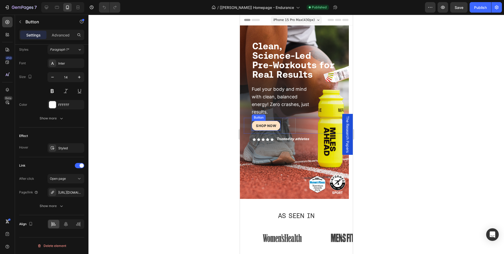
click at [256, 130] on link "SHOP NOW" at bounding box center [266, 126] width 29 height 10
click at [65, 193] on div "All Products" at bounding box center [65, 192] width 15 height 5
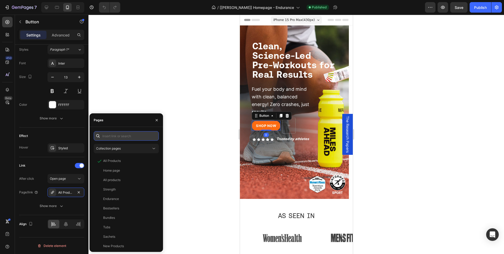
click at [124, 135] on input "text" at bounding box center [126, 135] width 65 height 9
paste input "https://movepreworkout.com/collections/all-products"
type input "https://movepreworkout.com/collections/all-products"
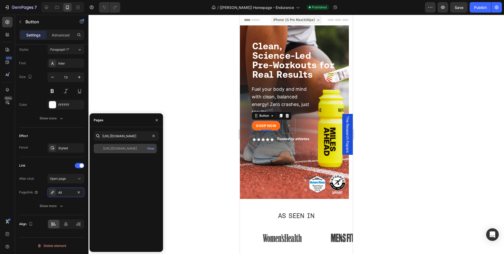
click at [121, 149] on div "https://movepreworkout.com/collections/all-products" at bounding box center [120, 148] width 34 height 5
click at [125, 148] on div "https://movepreworkout.com/collections/all-products" at bounding box center [120, 148] width 34 height 5
click at [135, 149] on div "https://movepreworkout.com/collections/all-products" at bounding box center [120, 148] width 34 height 5
click at [158, 119] on icon "button" at bounding box center [157, 120] width 4 height 4
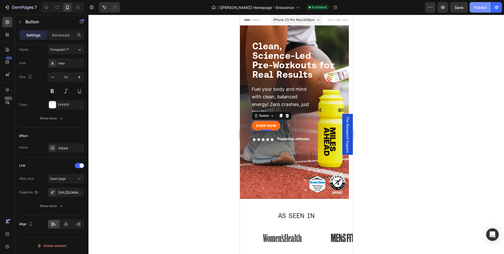
click at [478, 7] on div "Publish" at bounding box center [480, 8] width 13 height 6
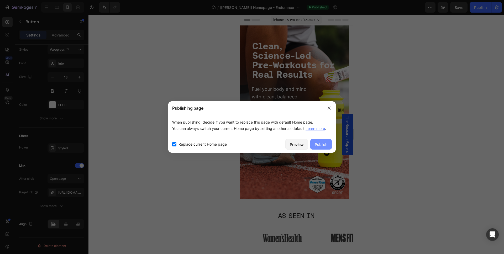
click at [324, 144] on div "Publish" at bounding box center [321, 145] width 13 height 6
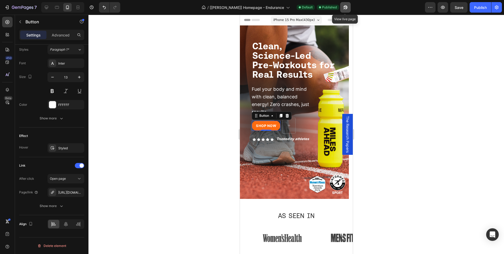
click at [343, 8] on icon "button" at bounding box center [345, 7] width 5 height 5
click at [45, 9] on icon at bounding box center [46, 7] width 5 height 5
type input "16"
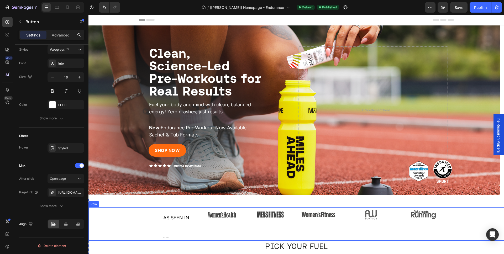
scroll to position [138, 0]
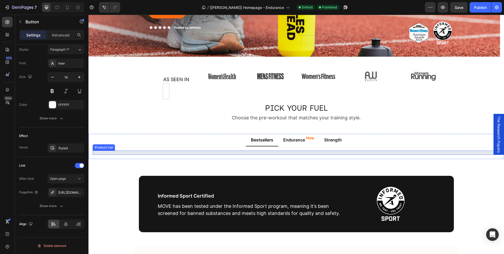
select select "552214199162438846"
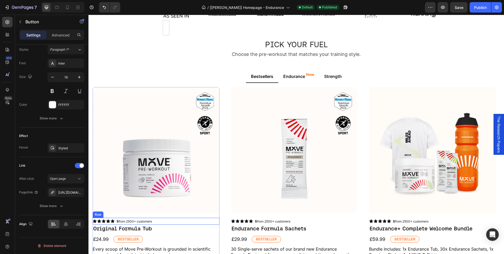
scroll to position [241, 0]
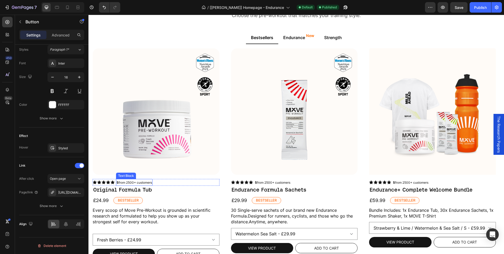
click at [125, 183] on span "5 from 2500+ customers" at bounding box center [134, 183] width 35 height 4
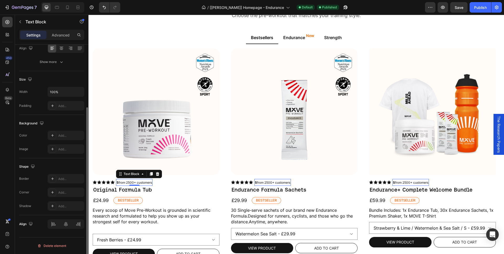
scroll to position [0, 0]
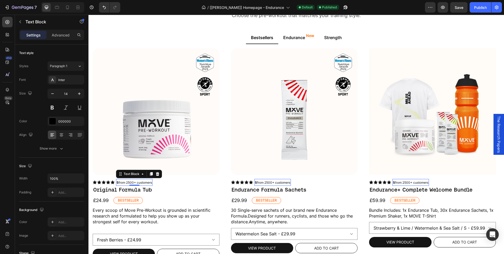
click at [137, 182] on span "5 from 2500+ customers" at bounding box center [134, 183] width 35 height 4
click at [131, 182] on span "5 from 2500+ customers" at bounding box center [134, 183] width 35 height 4
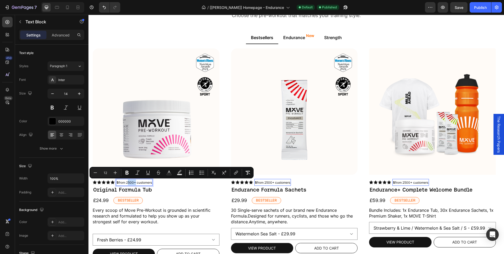
drag, startPoint x: 128, startPoint y: 183, endPoint x: 136, endPoint y: 184, distance: 8.4
click at [136, 184] on span "5 from 2500+ customers" at bounding box center [134, 183] width 35 height 4
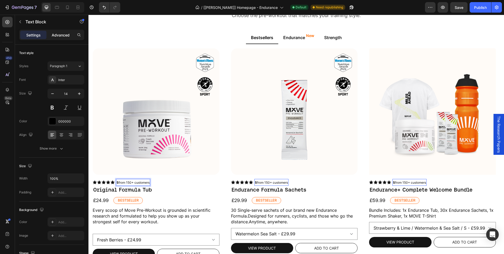
click at [61, 34] on p "Advanced" at bounding box center [61, 35] width 18 height 6
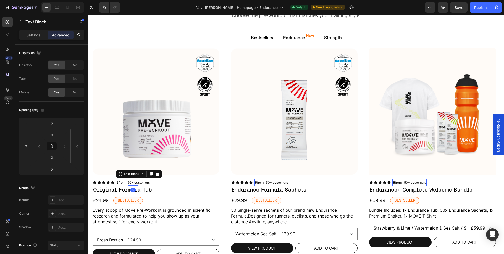
click at [131, 182] on span "5 from 150+ customers" at bounding box center [133, 183] width 33 height 4
click at [150, 182] on span "5 from 350+ customers" at bounding box center [134, 183] width 34 height 4
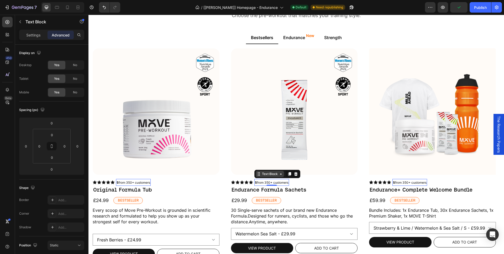
click at [89, 15] on icon at bounding box center [89, 15] width 0 height 0
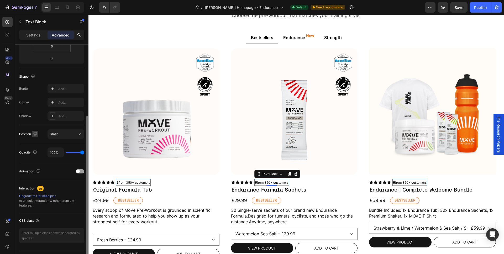
scroll to position [126, 0]
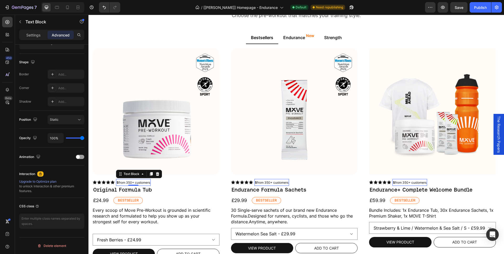
click at [129, 182] on span "5 from 350+ customers" at bounding box center [134, 183] width 34 height 4
click at [34, 35] on p "Settings" at bounding box center [33, 35] width 14 height 6
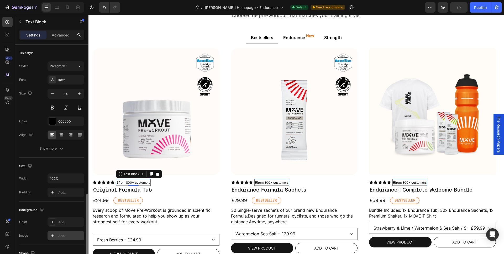
scroll to position [87, 0]
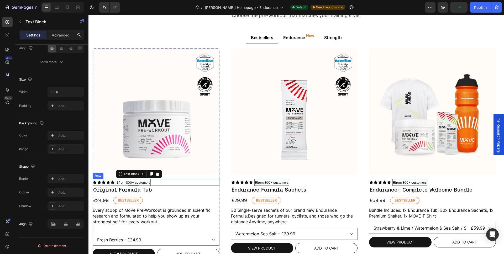
click at [164, 183] on div "Icon Icon Icon Icon Icon Icon List 5 from 800+ customers Text Block 0 Row" at bounding box center [156, 182] width 127 height 7
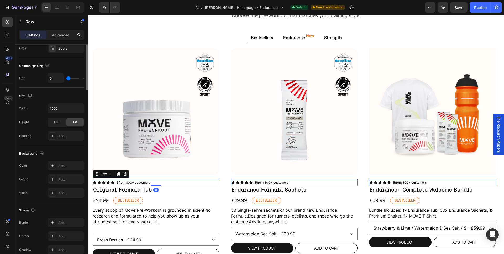
scroll to position [0, 0]
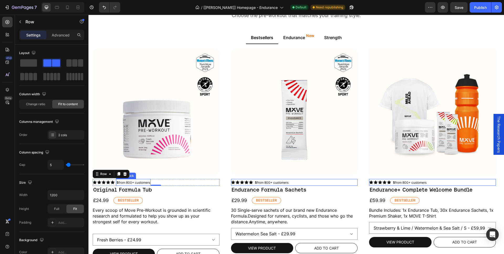
click at [125, 184] on span "5 from 800+ customers" at bounding box center [134, 183] width 34 height 4
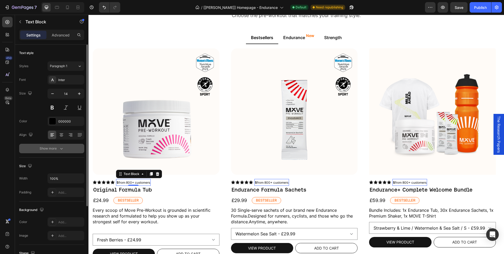
click at [49, 149] on div "Show more" at bounding box center [52, 148] width 24 height 5
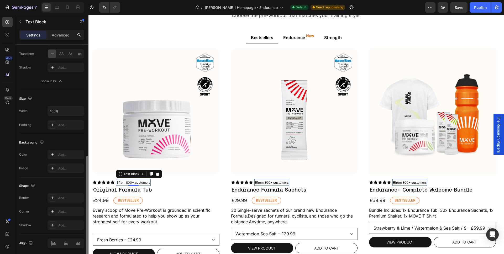
scroll to position [156, 0]
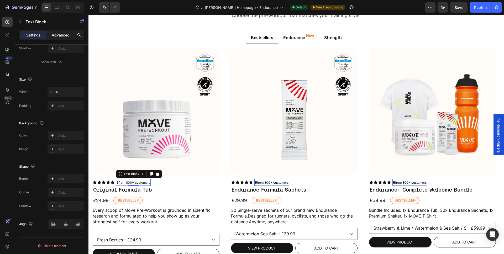
click at [59, 36] on p "Advanced" at bounding box center [61, 35] width 18 height 6
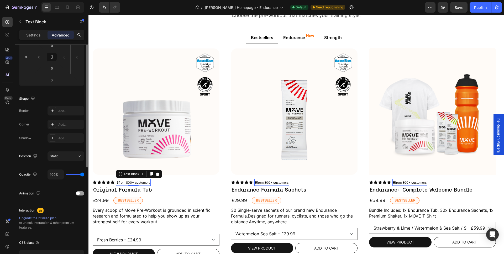
scroll to position [0, 0]
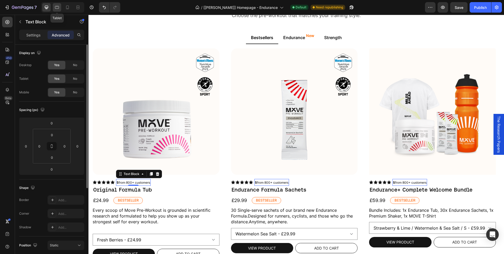
click at [55, 9] on icon at bounding box center [56, 7] width 5 height 5
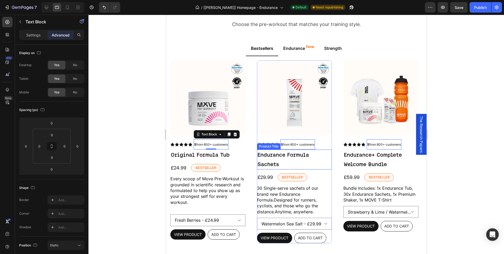
scroll to position [260, 0]
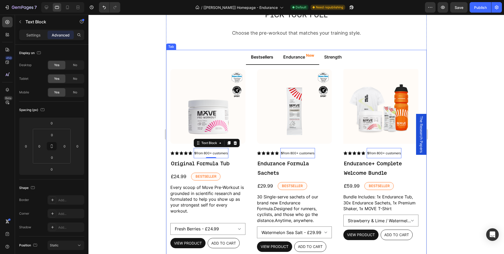
click at [295, 59] on span "Endurance" at bounding box center [294, 56] width 22 height 5
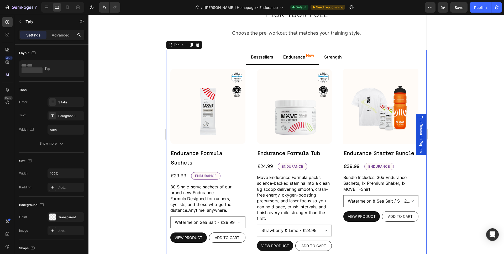
click at [264, 58] on span "Bestsellers" at bounding box center [262, 56] width 22 height 5
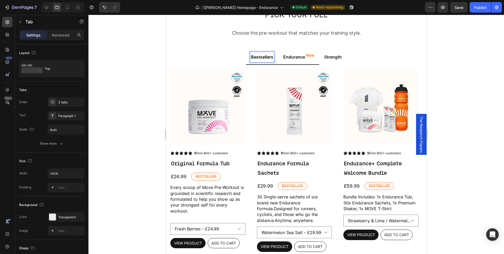
click at [290, 59] on span "Endurance" at bounding box center [294, 56] width 22 height 5
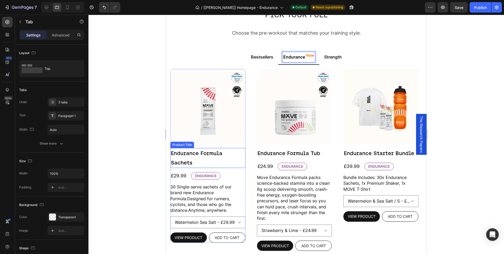
scroll to position [261, 0]
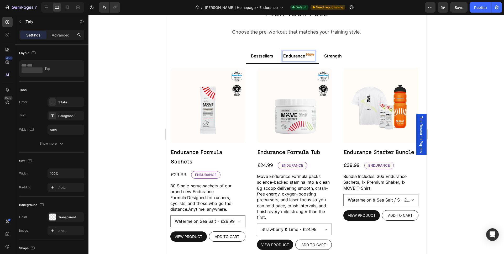
click at [269, 58] on span "Bestsellers" at bounding box center [262, 55] width 22 height 5
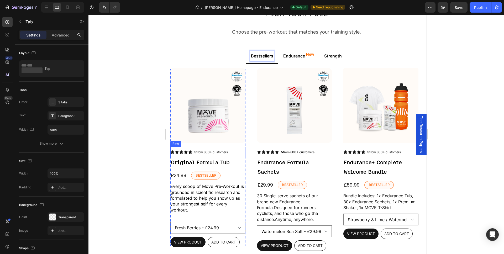
click at [239, 155] on div "Icon Icon Icon Icon Icon Icon List 5 from 800+ customers Text Block Row" at bounding box center [207, 152] width 75 height 10
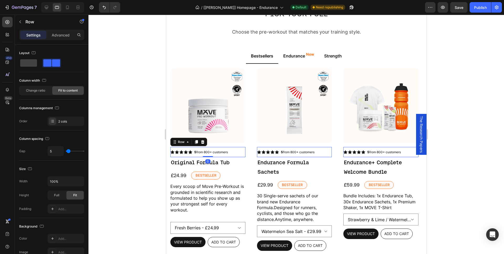
click at [245, 153] on div "Icon Icon Icon Icon Icon Icon List 5 from 800+ customers Text Block Row 0" at bounding box center [207, 152] width 75 height 10
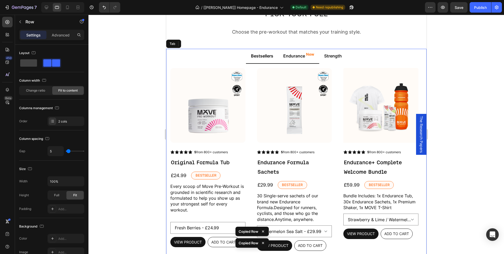
click at [297, 56] on span "Endurance" at bounding box center [294, 55] width 22 height 5
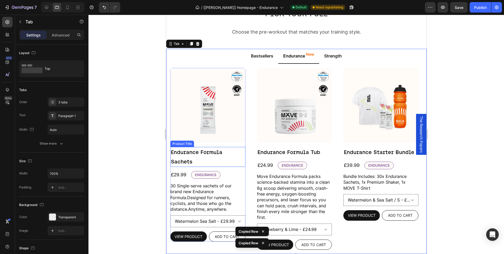
click at [242, 157] on h2 "Endurance Formula Sachets" at bounding box center [207, 157] width 75 height 20
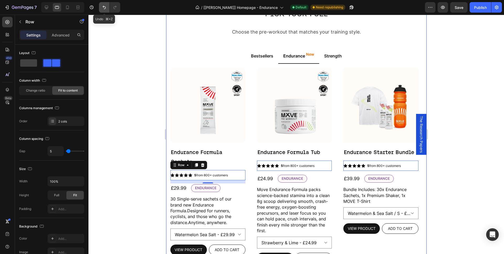
click at [104, 5] on icon "Undo/Redo" at bounding box center [104, 7] width 5 height 5
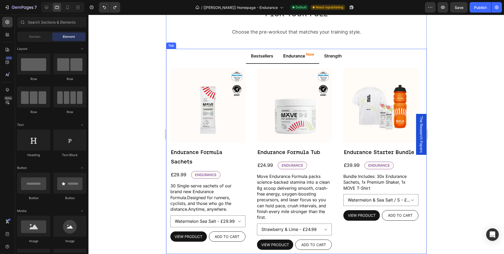
click at [260, 60] on p "Bestsellers" at bounding box center [262, 56] width 22 height 8
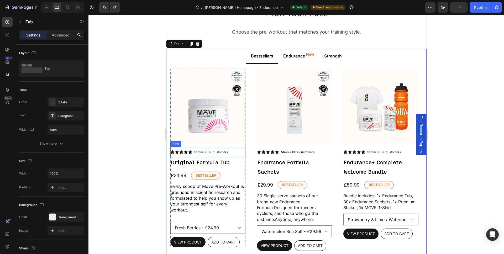
click at [237, 154] on div "Icon Icon Icon Icon Icon Icon List 5 from 800+ customers Text Block Row" at bounding box center [207, 152] width 75 height 10
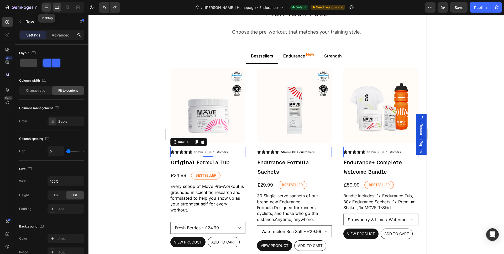
click at [44, 7] on div at bounding box center [46, 7] width 8 height 8
type input "1200"
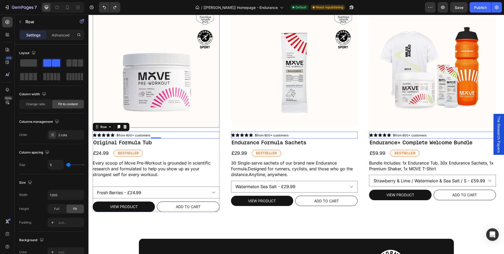
scroll to position [387, 0]
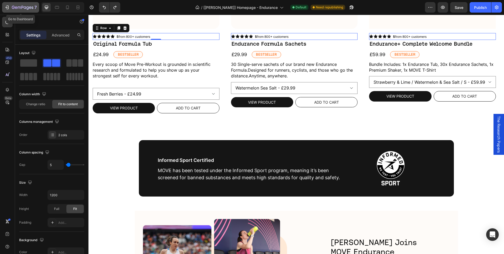
click at [25, 6] on icon "button" at bounding box center [23, 8] width 22 height 4
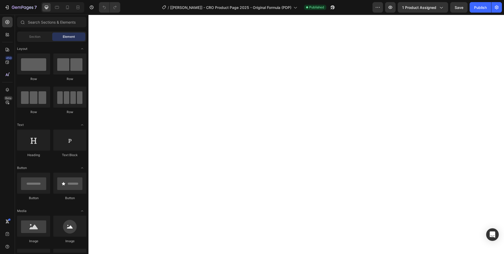
select select "552214199162438846"
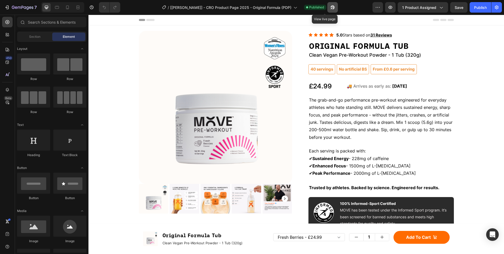
click at [330, 6] on icon "button" at bounding box center [332, 7] width 5 height 5
click at [394, 35] on div "Icon Icon Icon Icon Icon Icon List 5.0 Stars based on 31 Reviews Text Block Row" at bounding box center [382, 35] width 146 height 8
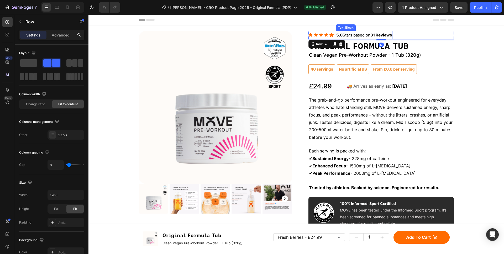
click at [376, 35] on u "31 Reviews" at bounding box center [382, 35] width 22 height 5
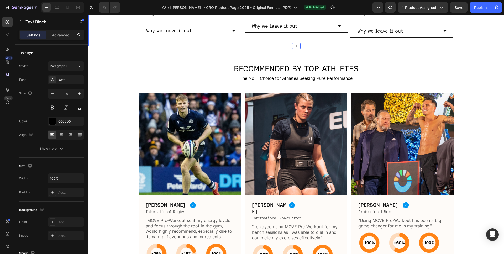
scroll to position [1675, 0]
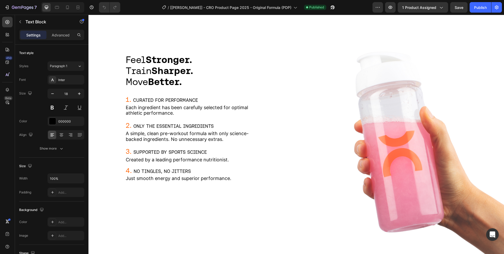
select select "552214199162438846"
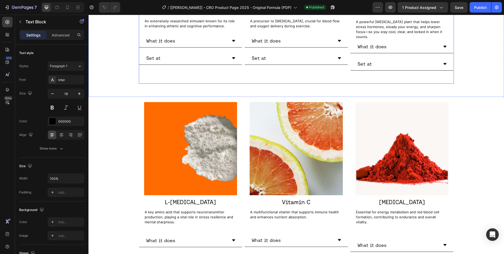
scroll to position [992, 0]
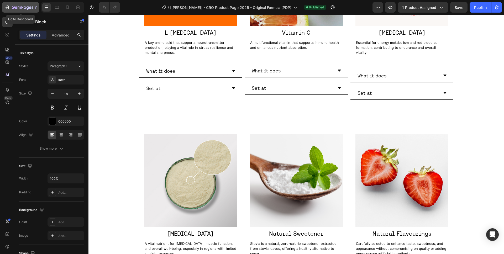
click at [19, 7] on icon "button" at bounding box center [19, 8] width 3 height 2
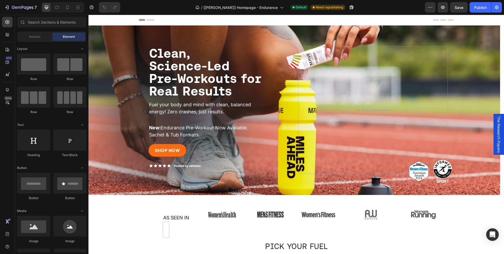
select select "552214199162438846"
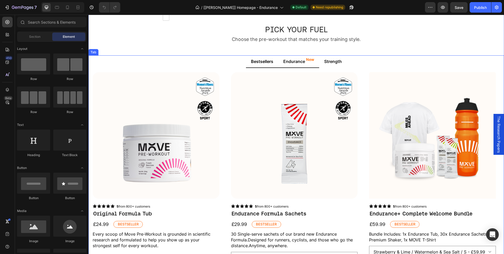
click at [296, 63] on span "Endurance" at bounding box center [294, 61] width 22 height 5
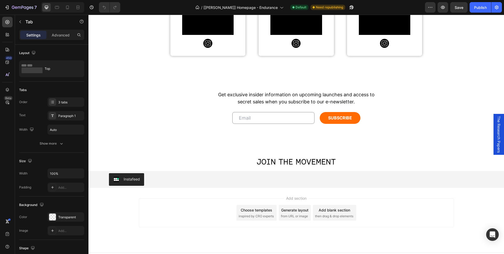
scroll to position [2239, 0]
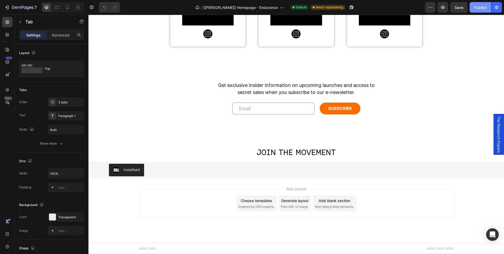
click at [473, 9] on button "Publish" at bounding box center [481, 7] width 22 height 11
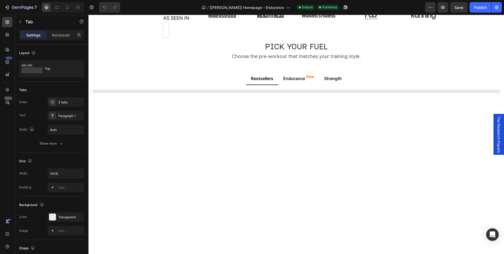
scroll to position [0, 0]
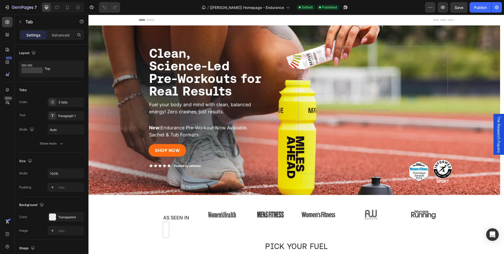
select select "552214199162438846"
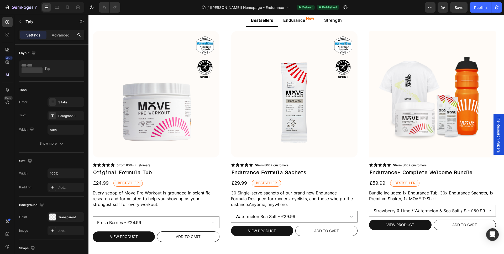
scroll to position [250, 0]
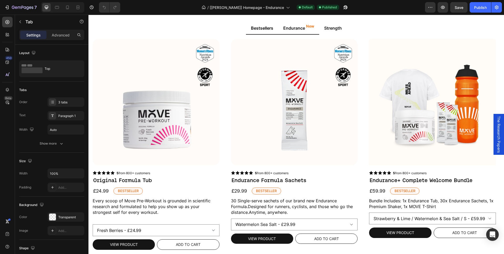
click at [293, 28] on span "Endurance" at bounding box center [294, 27] width 22 height 5
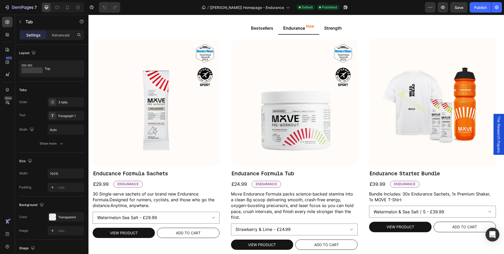
click at [492, 237] on icon "Open Intercom Messenger" at bounding box center [492, 234] width 7 height 7
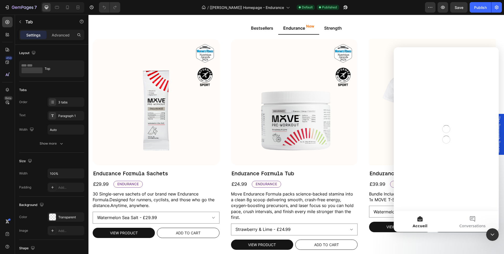
scroll to position [0, 0]
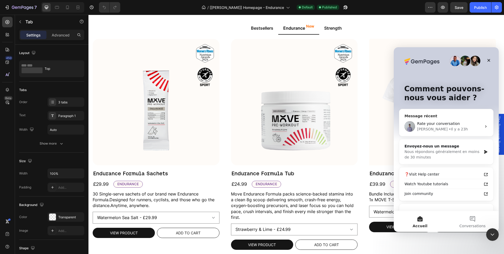
click at [449, 127] on div "• Il y a 23h" at bounding box center [458, 130] width 19 height 6
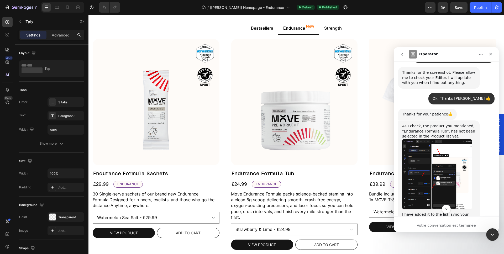
scroll to position [664, 0]
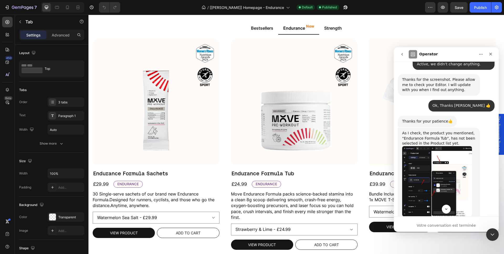
click at [429, 161] on img "Brad dit…" at bounding box center [437, 181] width 70 height 70
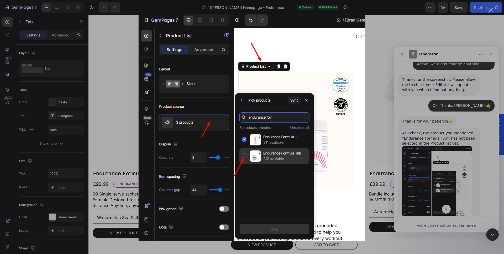
click at [490, 25] on div "Intercom Messenger" at bounding box center [252, 127] width 504 height 254
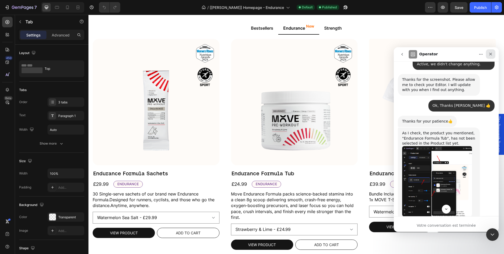
click at [493, 54] on icon "Fermer" at bounding box center [491, 54] width 4 height 4
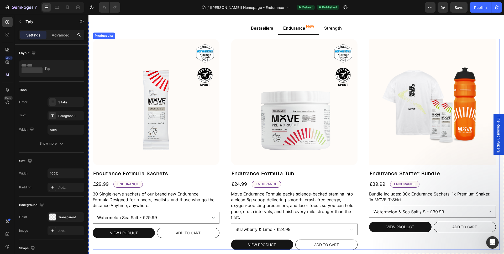
scroll to position [1205, 0]
click at [366, 45] on div "Product Images Endurance Formula Sachets Product Title £29.99 Product Price Pro…" at bounding box center [296, 144] width 407 height 211
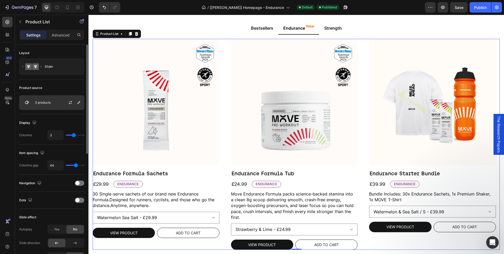
click at [53, 104] on div "3 products" at bounding box center [51, 102] width 65 height 15
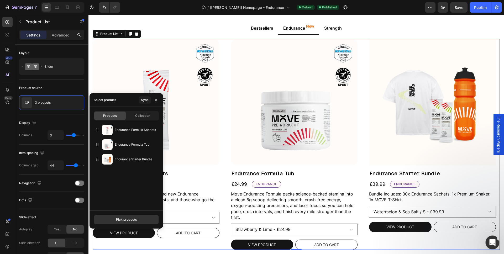
drag, startPoint x: 496, startPoint y: 241, endPoint x: 895, endPoint y: 462, distance: 456.3
click at [497, 241] on div "Ouvrir le Messenger Intercom" at bounding box center [491, 241] width 17 height 17
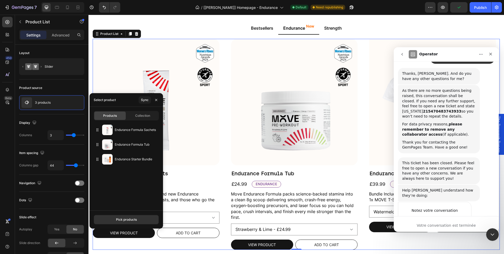
click at [403, 53] on icon "go back" at bounding box center [403, 54] width 2 height 3
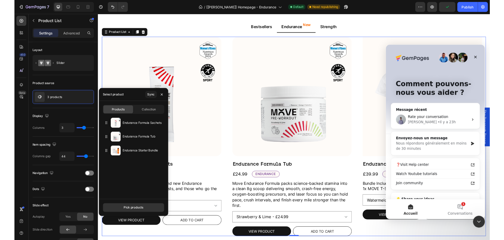
scroll to position [0, 0]
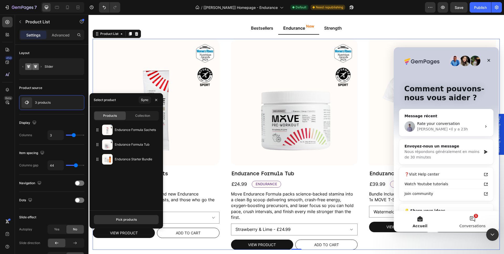
click at [472, 220] on button "1 Conversations" at bounding box center [473, 221] width 53 height 21
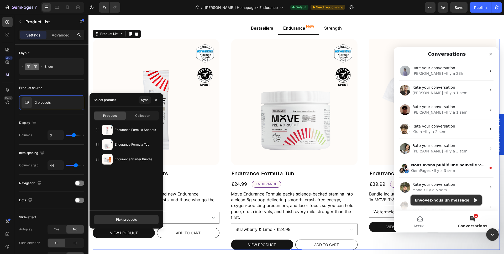
click at [442, 201] on button "Envoyez-nous un message" at bounding box center [446, 200] width 71 height 11
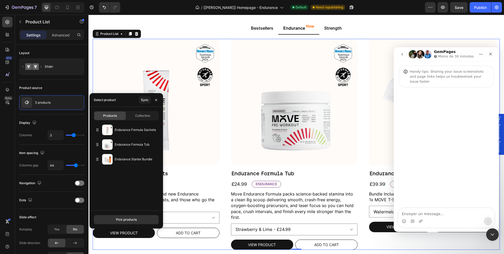
click at [416, 210] on textarea "Envoyer un message..." at bounding box center [447, 212] width 96 height 9
click at [419, 212] on textarea "Hello, we have this problem happening again, one of our products in our tabs on…" at bounding box center [447, 205] width 96 height 25
click at [420, 209] on textarea "Hello, we have this problem happening again, one of our products in our tabs on…" at bounding box center [447, 205] width 96 height 25
click at [394, 47] on lt-span "dis ap peared" at bounding box center [394, 47] width 0 height 0
click at [439, 216] on textarea "Hello, we have this problem happening again, one of our products in our tabs on…" at bounding box center [447, 205] width 96 height 25
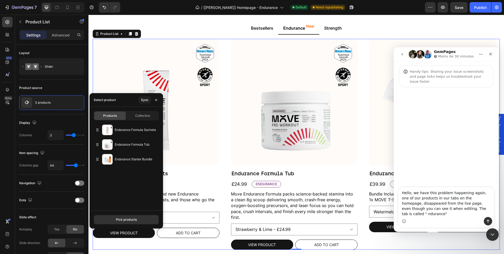
click at [467, 214] on textarea "Hello, we have this problem happening again, one of our products in our tabs on…" at bounding box center [447, 202] width 96 height 30
type textarea "Hello, we have this problem happening again, one of our products in our tabs on…"
click at [394, 47] on lt-div at bounding box center [394, 47] width 0 height 0
select select "en-[GEOGRAPHIC_DATA]"
click at [465, 215] on textarea "Hello, we have this problem happening again, one of our products in our tabs on…" at bounding box center [447, 202] width 96 height 30
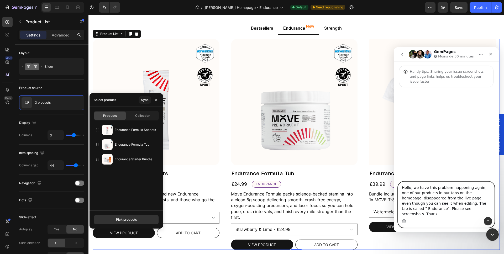
type textarea "Hello, we have this problem happening again, one of our products in our tabs on…"
click at [457, 208] on textarea "Hello, we have this problem happening again, one of our products in our tabs on…" at bounding box center [447, 199] width 96 height 35
click at [457, 207] on textarea "Hello, we have this problem happening again, one of our products in our tabs on…" at bounding box center [447, 199] width 96 height 35
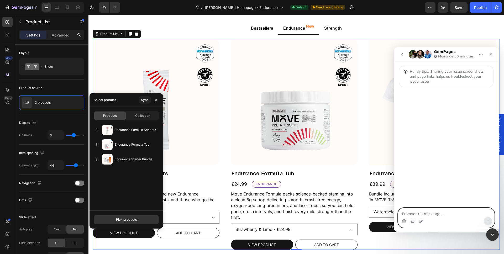
click at [421, 220] on icon "Télécharger la pièce jointe" at bounding box center [421, 221] width 4 height 3
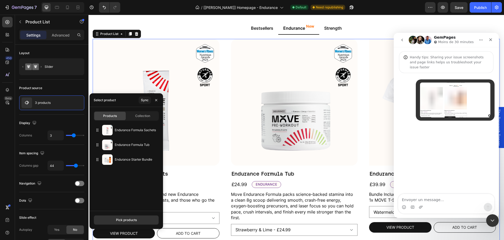
click at [401, 37] on button "go back" at bounding box center [403, 40] width 10 height 10
click at [492, 38] on icon "Fermer" at bounding box center [491, 40] width 4 height 4
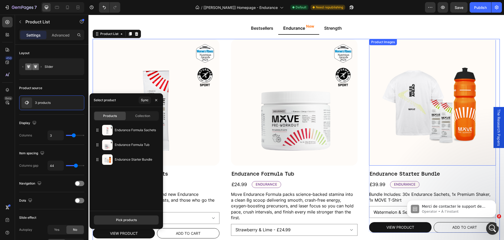
scroll to position [8, 0]
click at [473, 211] on p "Operator • À l’instant" at bounding box center [456, 211] width 68 height 5
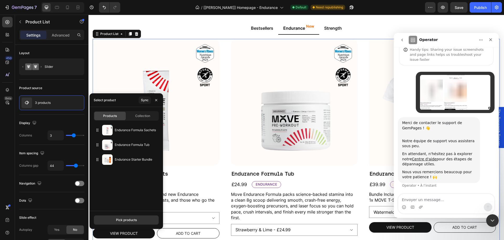
click at [412, 197] on textarea "Envoyer un message..." at bounding box center [447, 198] width 96 height 9
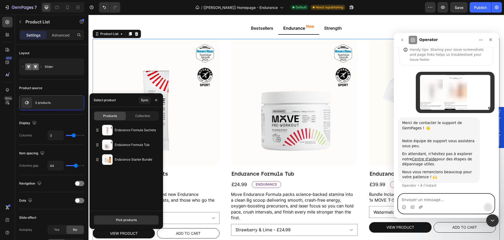
click at [421, 205] on icon "Télécharger la pièce jointe" at bounding box center [421, 207] width 4 height 4
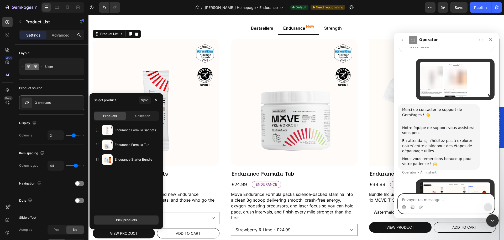
scroll to position [0, 0]
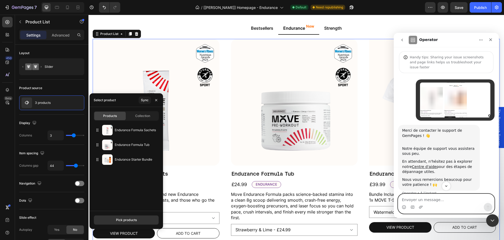
click at [422, 200] on textarea "Envoyer un message..." at bounding box center [447, 198] width 96 height 9
paste textarea "Hello, we have this problem happening again, one of our products in our tabs on…"
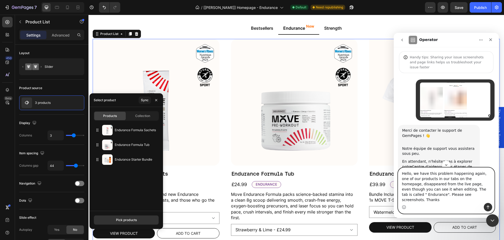
type textarea "Hello, we have this problem happening again, one of our products in our tabs on…"
click at [487, 205] on icon "Envoyer un message…" at bounding box center [488, 207] width 4 height 4
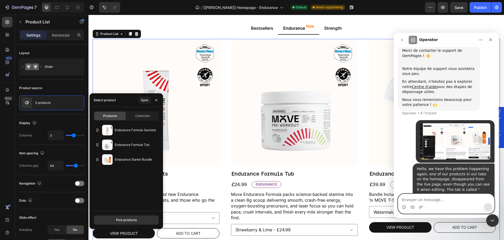
scroll to position [92, 0]
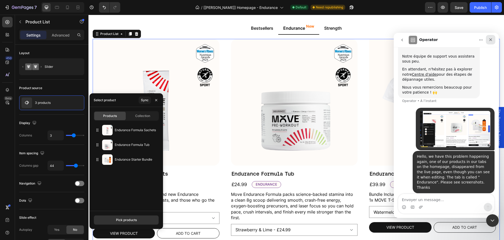
click at [490, 38] on icon "Fermer" at bounding box center [491, 39] width 3 height 3
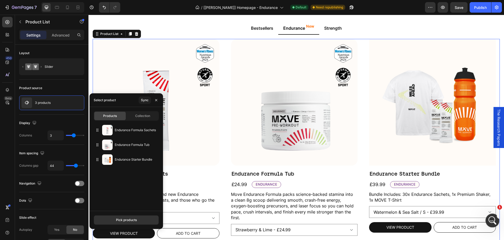
click at [489, 219] on icon "Ouvrir le Messenger Intercom" at bounding box center [492, 219] width 9 height 9
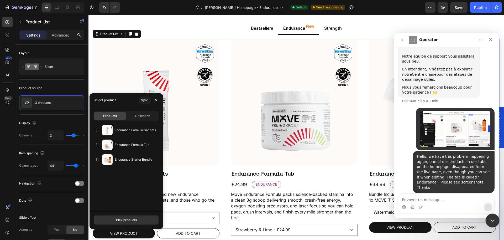
click at [491, 218] on icon "Fermer le Messenger Intercom" at bounding box center [492, 219] width 6 height 6
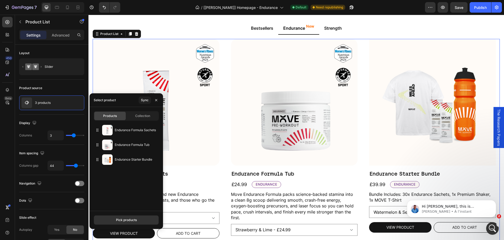
scroll to position [156, 0]
click at [492, 228] on icon "Ouvrir le Messenger Intercom" at bounding box center [492, 227] width 9 height 9
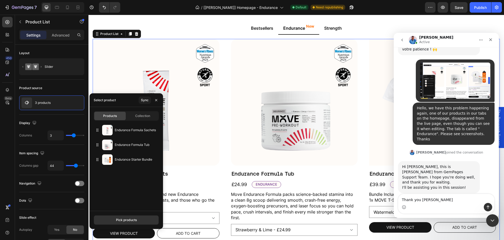
type textarea "Thank you [PERSON_NAME]"
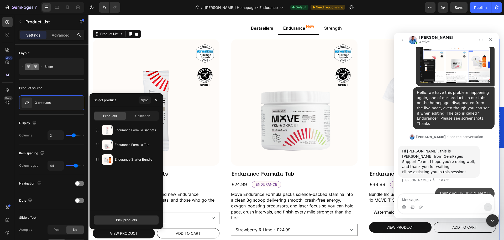
scroll to position [172, 0]
click at [384, 23] on ul "Bestsellers Endurance New Strength" at bounding box center [297, 28] width 416 height 13
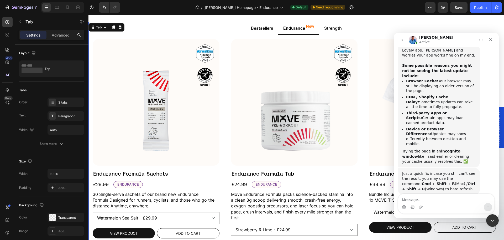
scroll to position [406, 0]
